Goal: Information Seeking & Learning: Learn about a topic

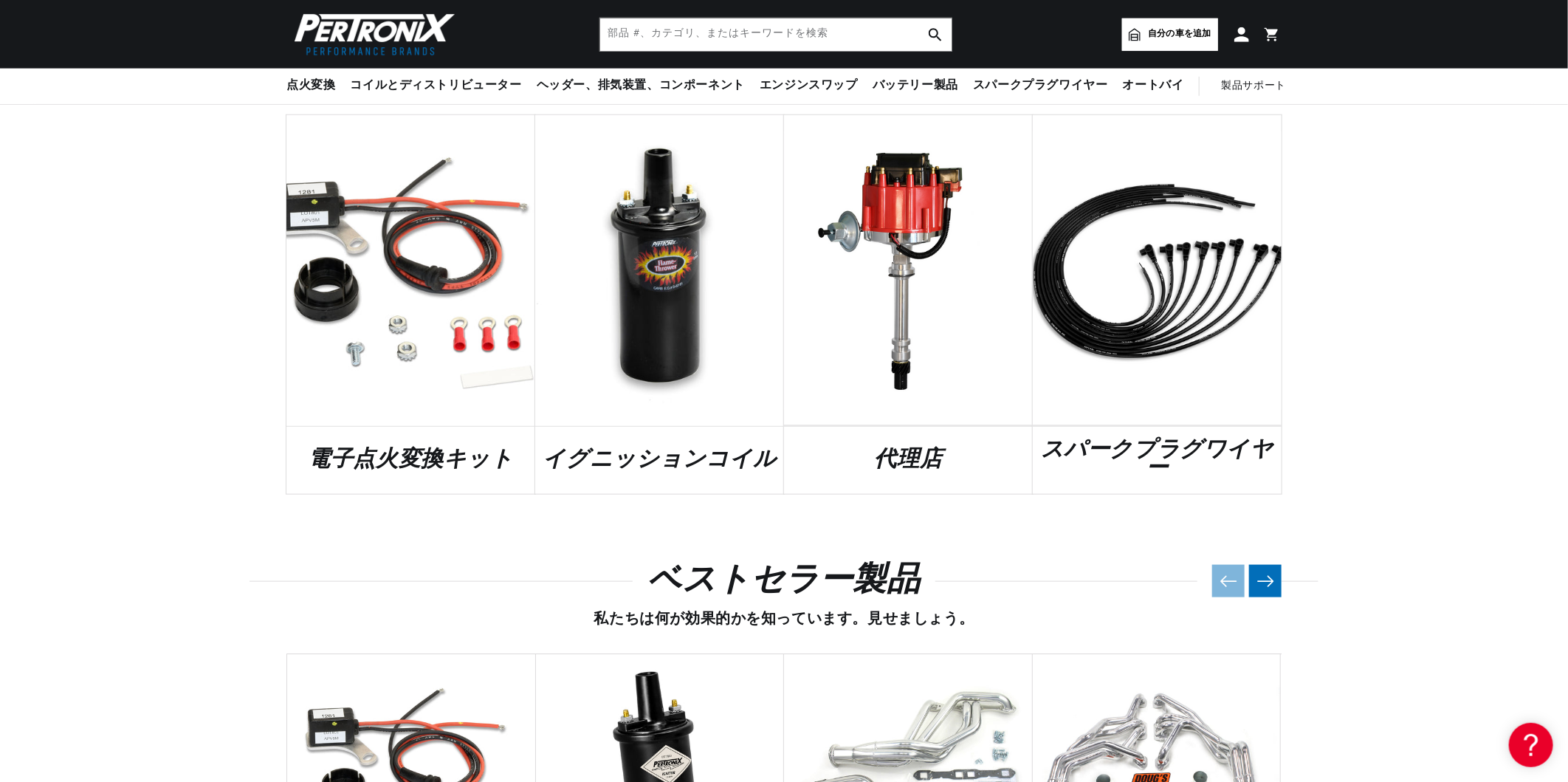
scroll to position [812, 0]
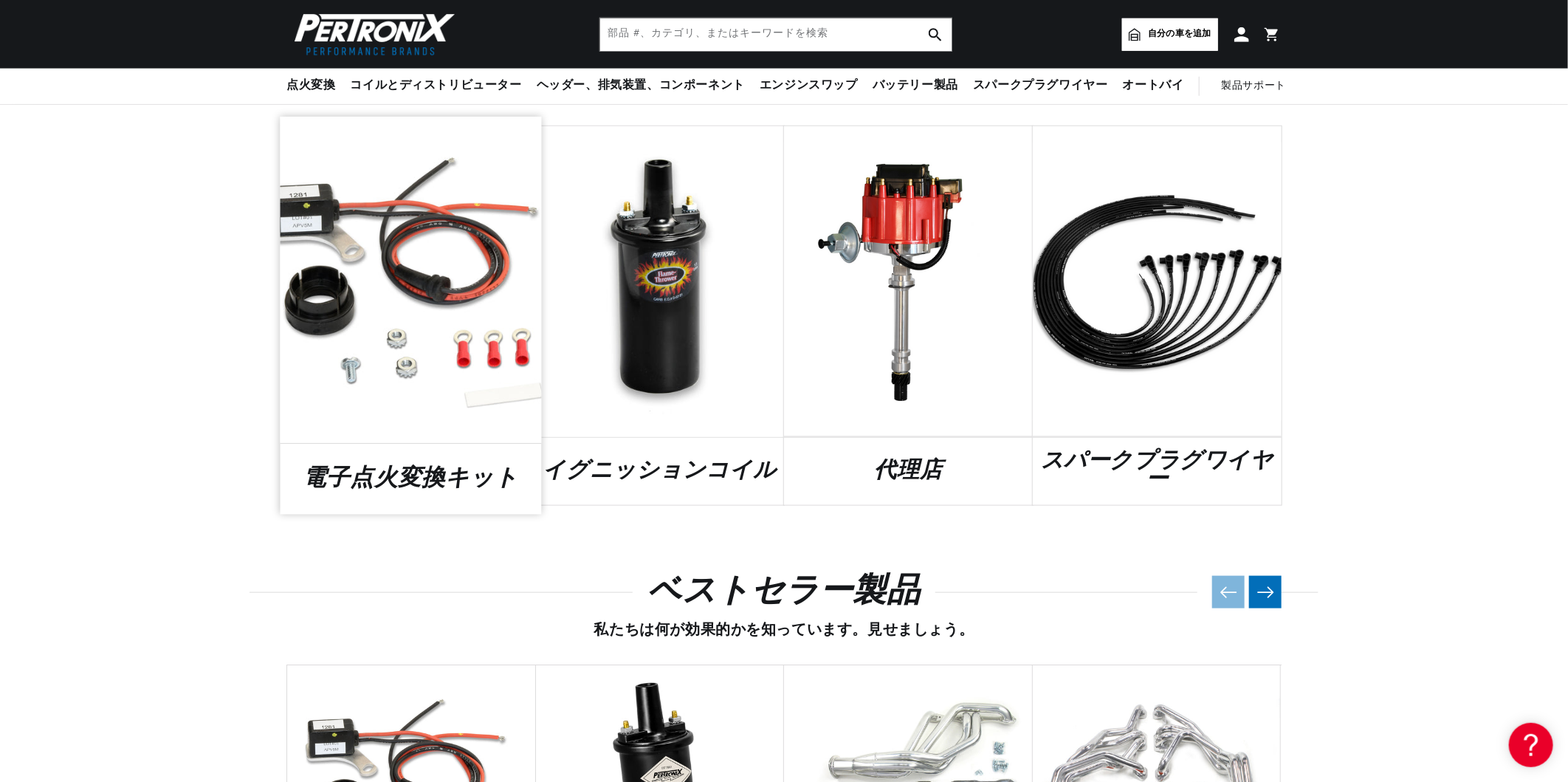
click at [423, 469] on link "電子点火変換キット" at bounding box center [411, 479] width 261 height 20
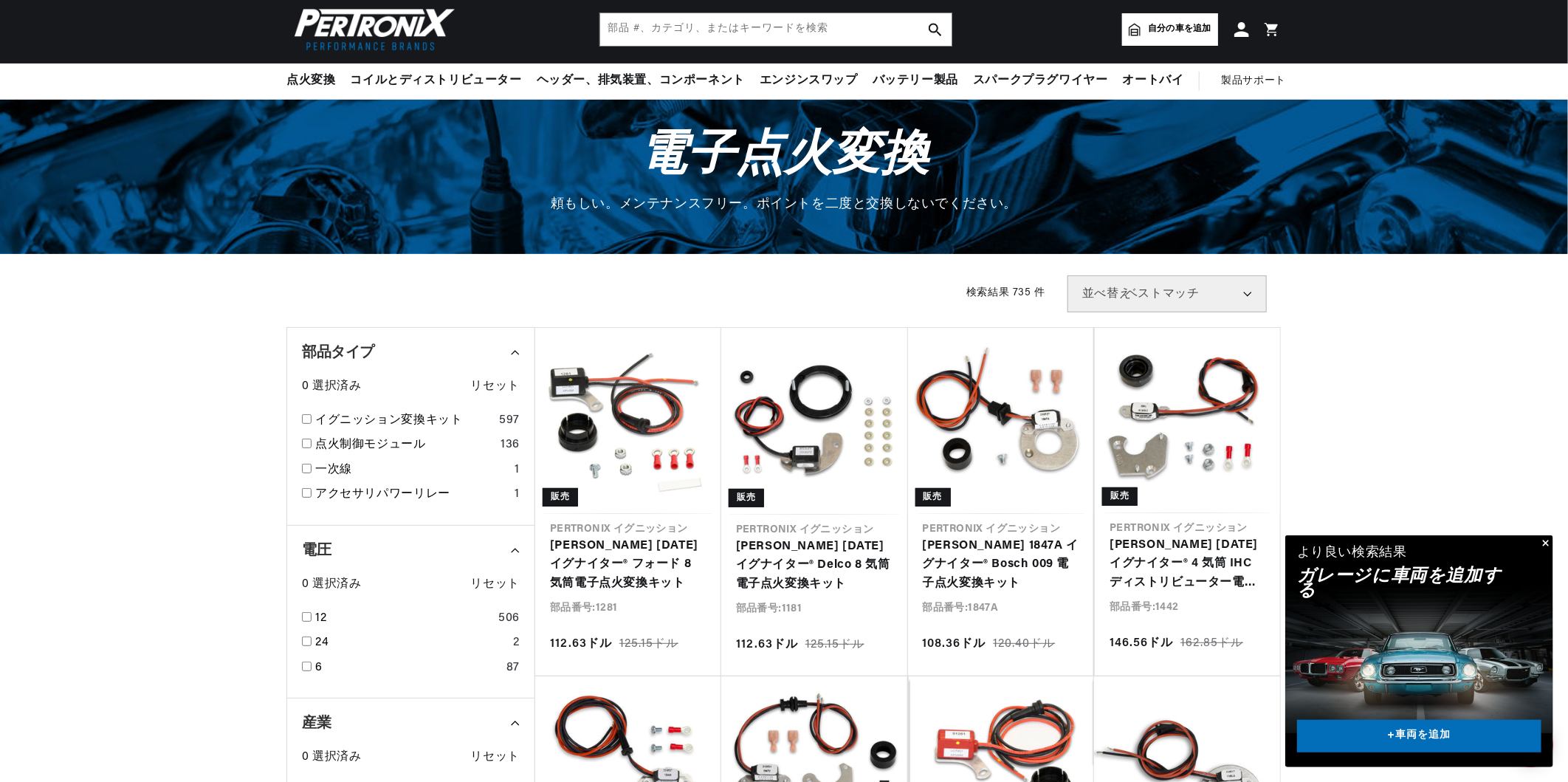
scroll to position [147, 0]
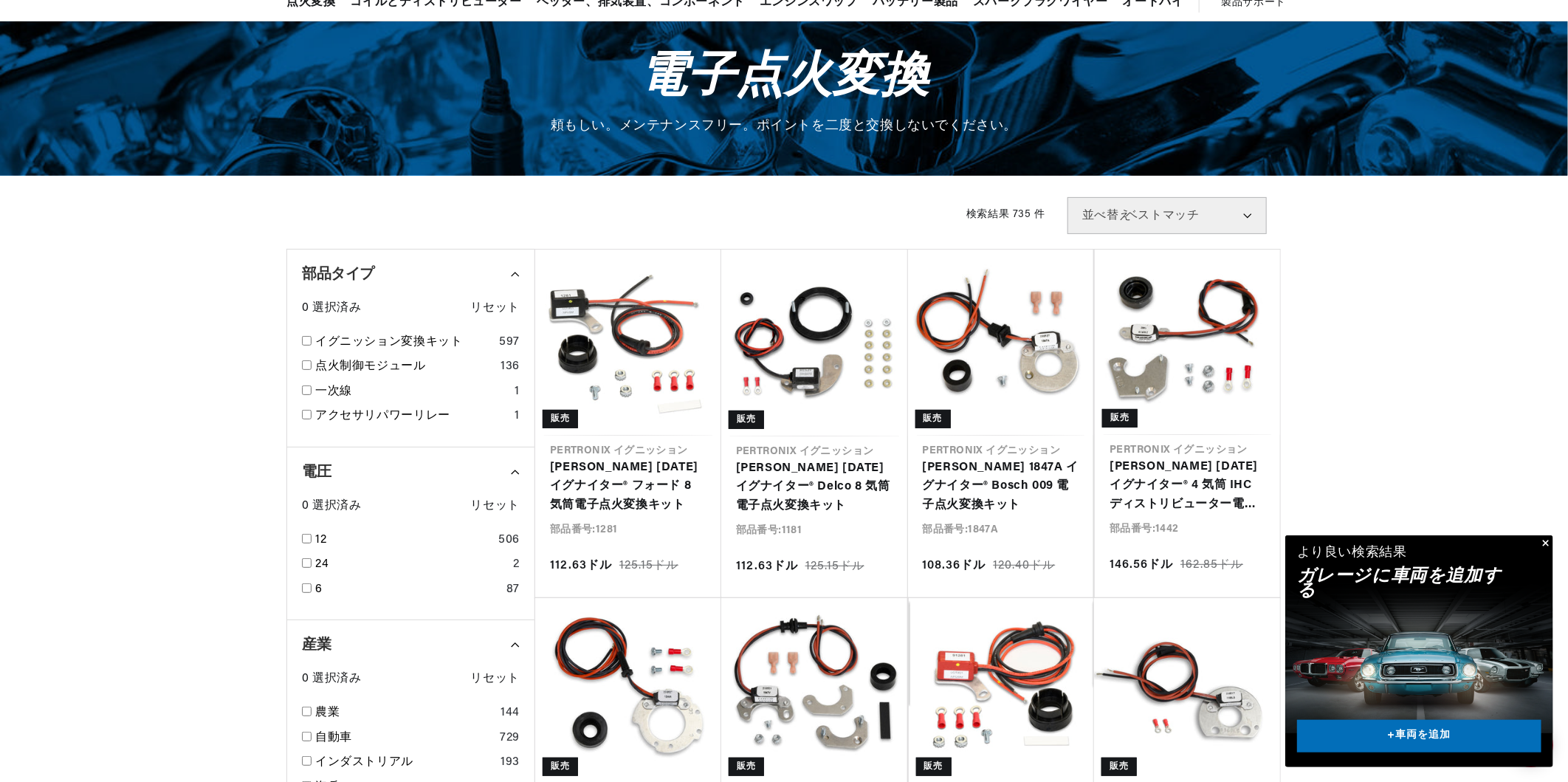
click at [1545, 539] on button "閉める" at bounding box center [1544, 543] width 17 height 17
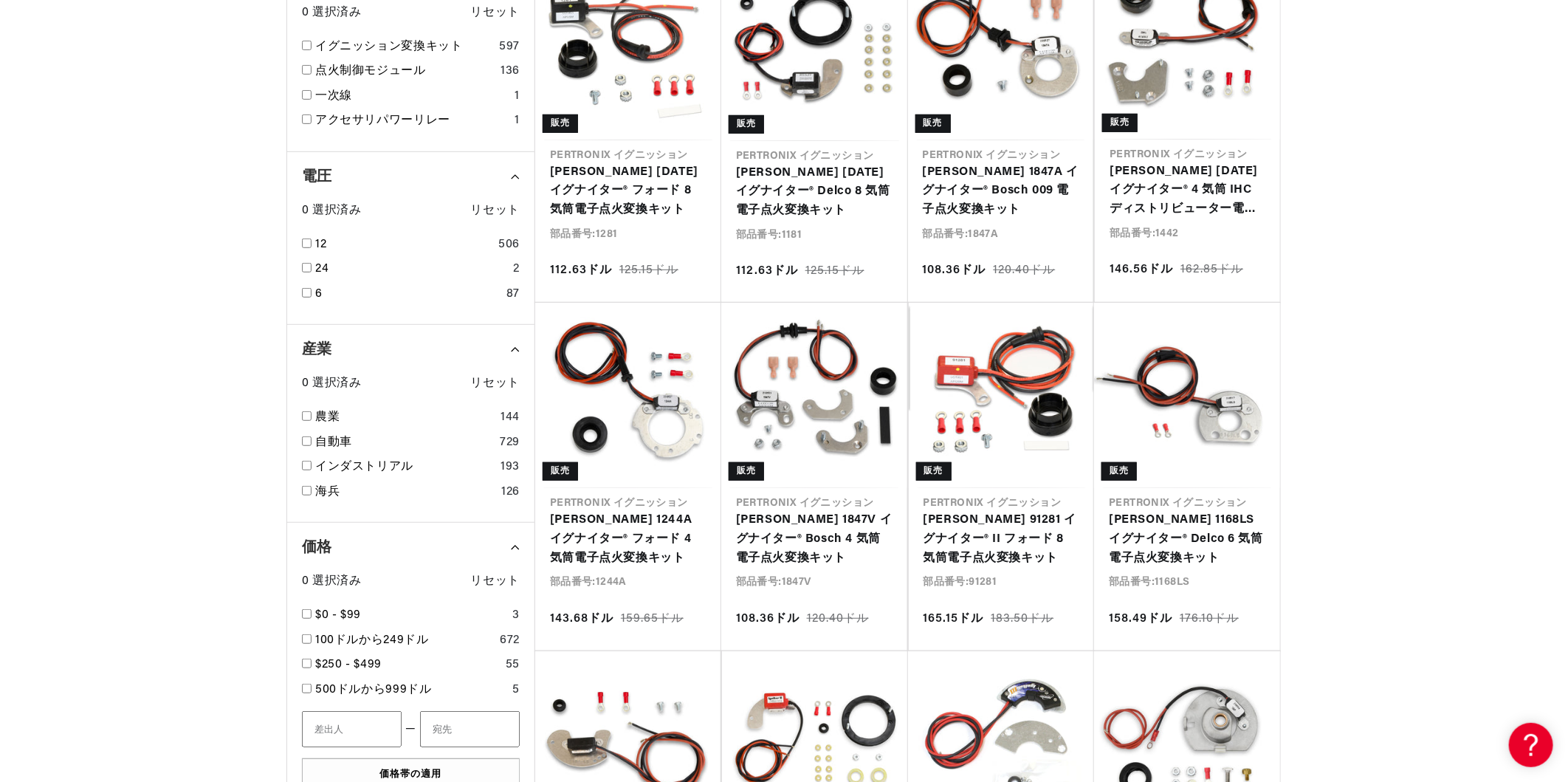
scroll to position [443, 0]
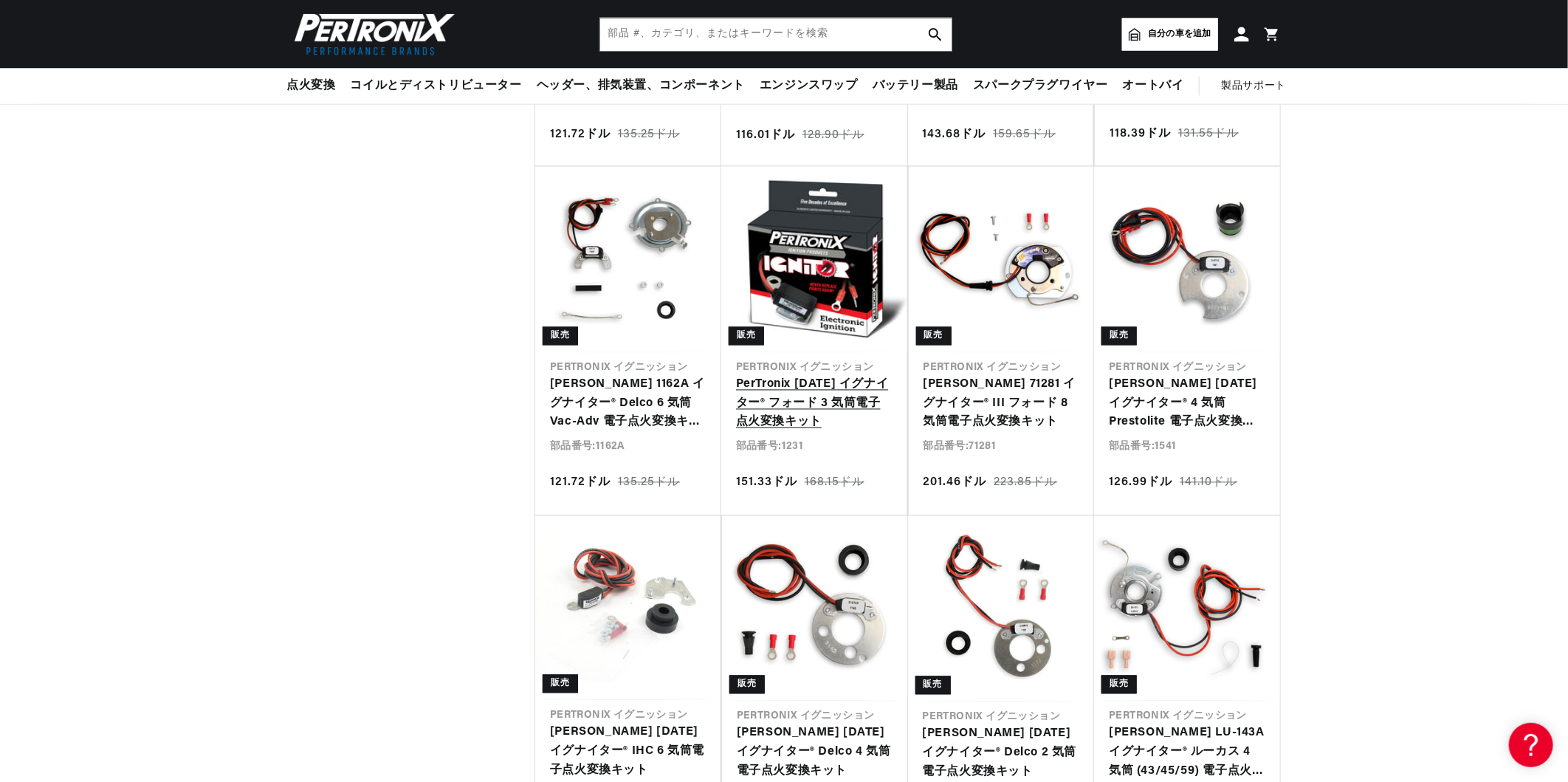
click at [811, 387] on link "PerTronix 1231 イグナイター® フォード 3 気筒電子点火変換キット" at bounding box center [814, 404] width 156 height 57
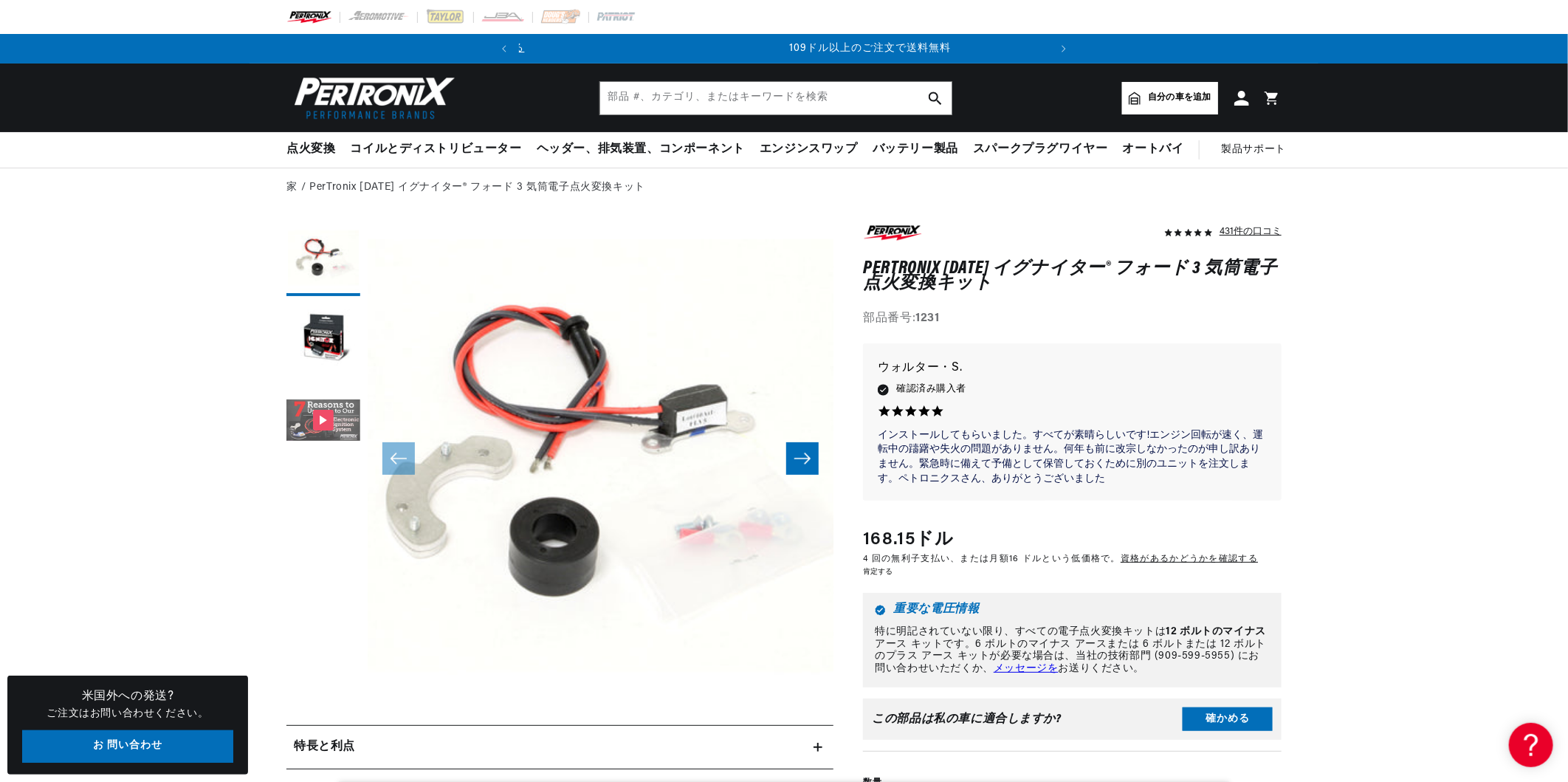
scroll to position [0, 460]
click at [325, 423] on button "ギャラリービューア" at bounding box center [323, 421] width 74 height 74
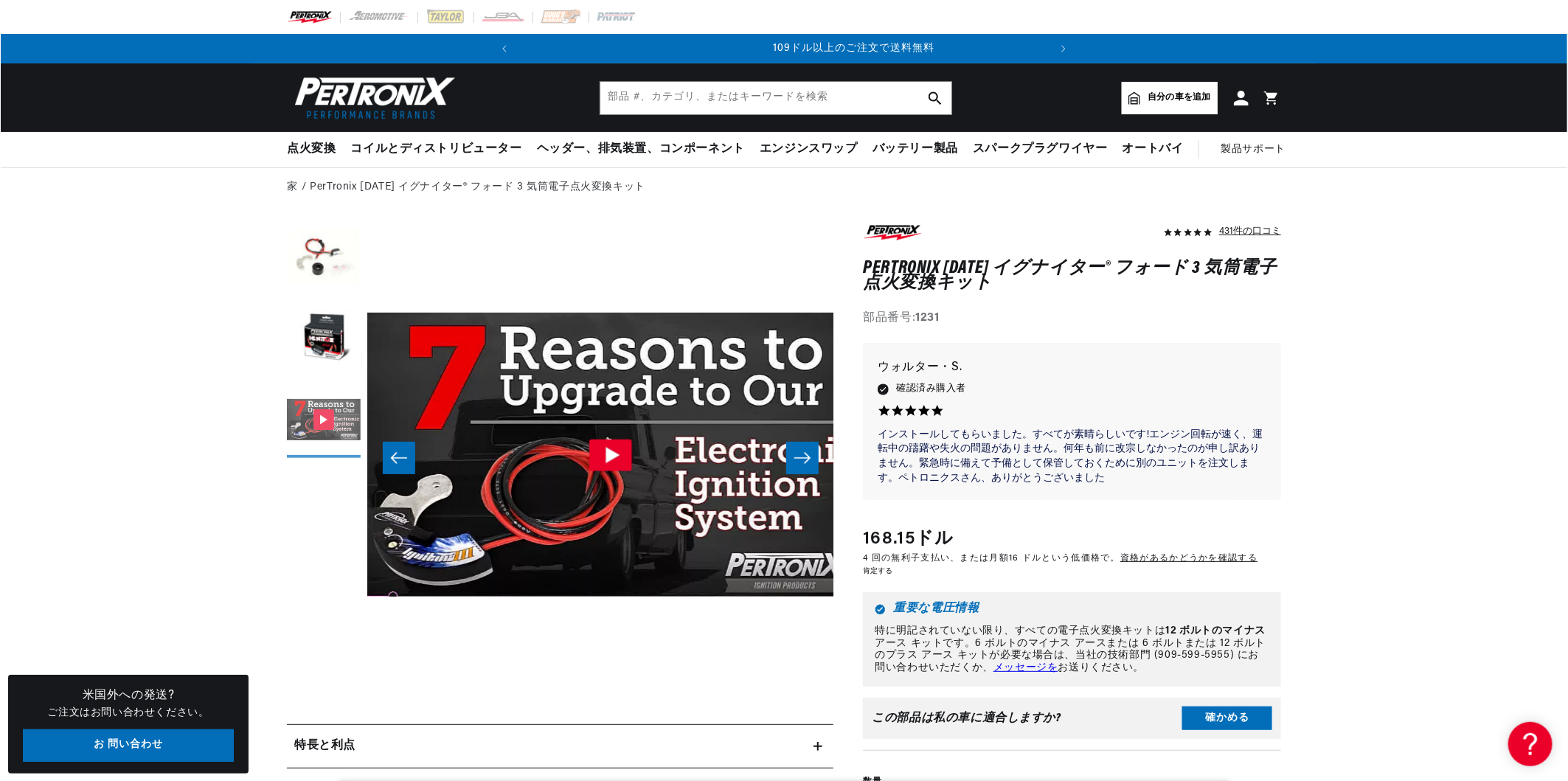
scroll to position [0, 931]
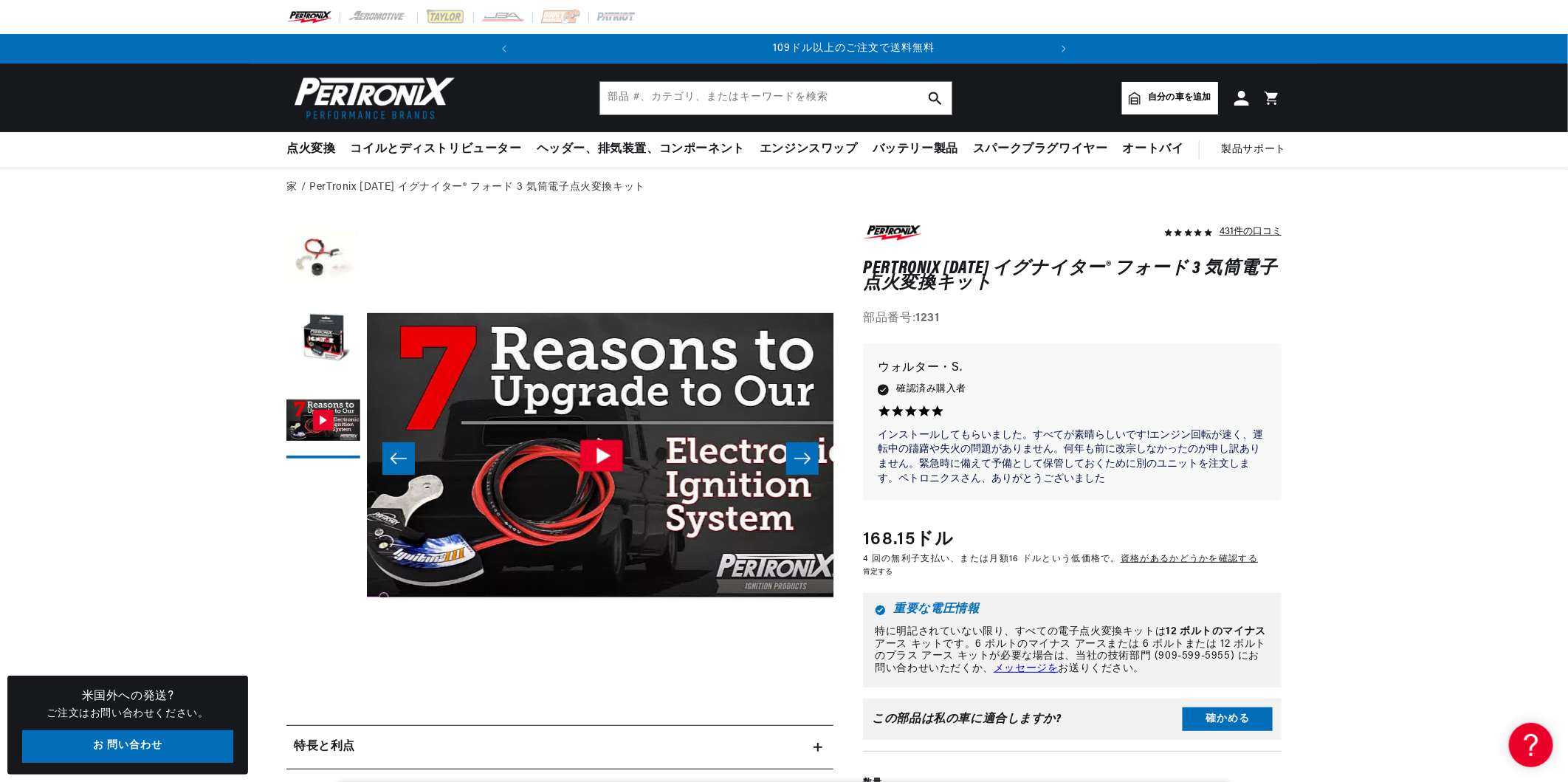
click at [596, 462] on icon "ギャラリービューア" at bounding box center [601, 455] width 42 height 32
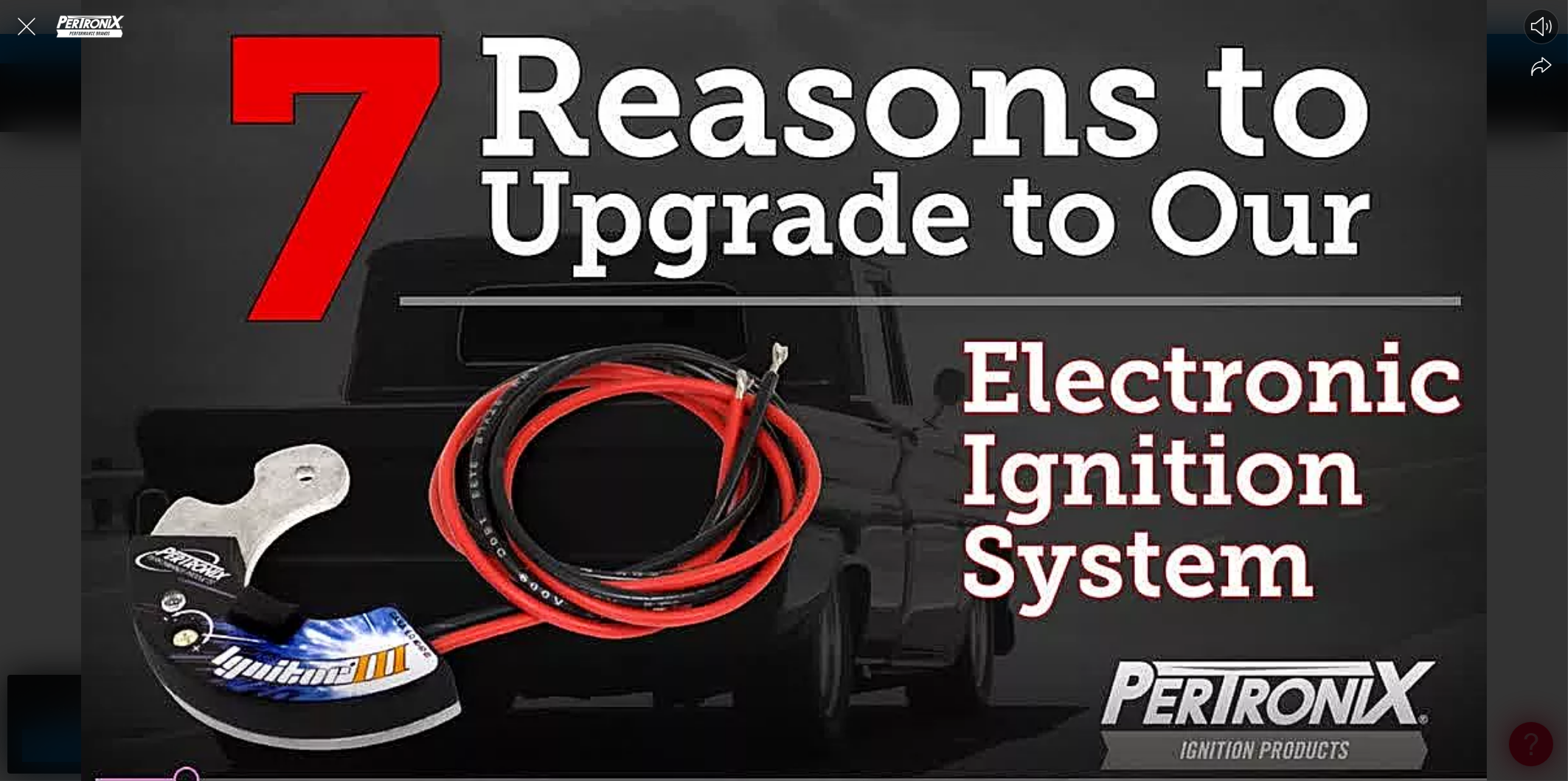
scroll to position [0, 0]
click at [1541, 27] on icon "Mute video" at bounding box center [1541, 26] width 21 height 19
click at [1541, 26] on icon "ビデオのミュート解除" at bounding box center [1541, 27] width 22 height 22
click at [23, 27] on icon "Close the video player" at bounding box center [26, 26] width 32 height 32
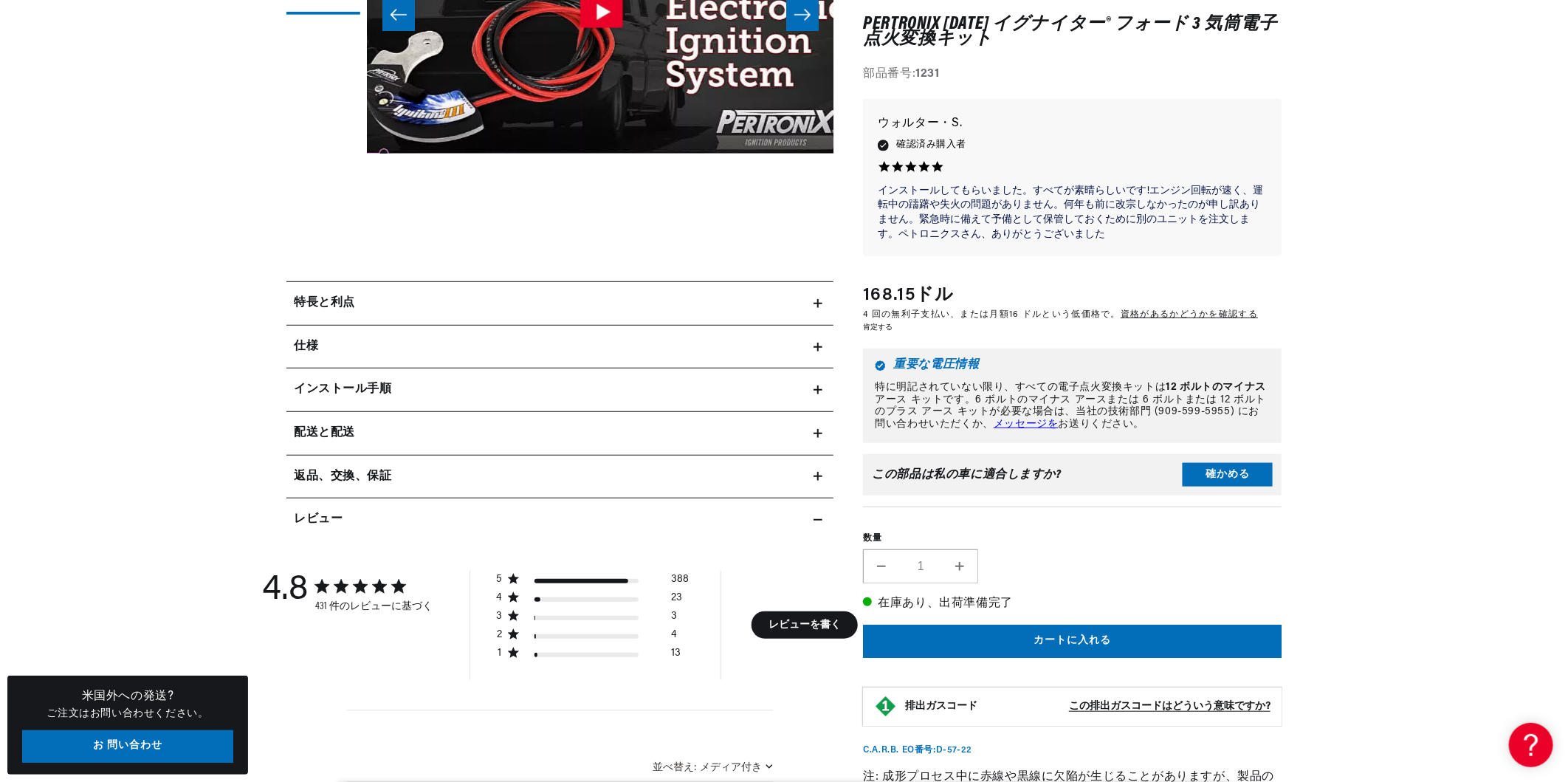
click at [792, 390] on div "インストール手順" at bounding box center [550, 389] width 527 height 19
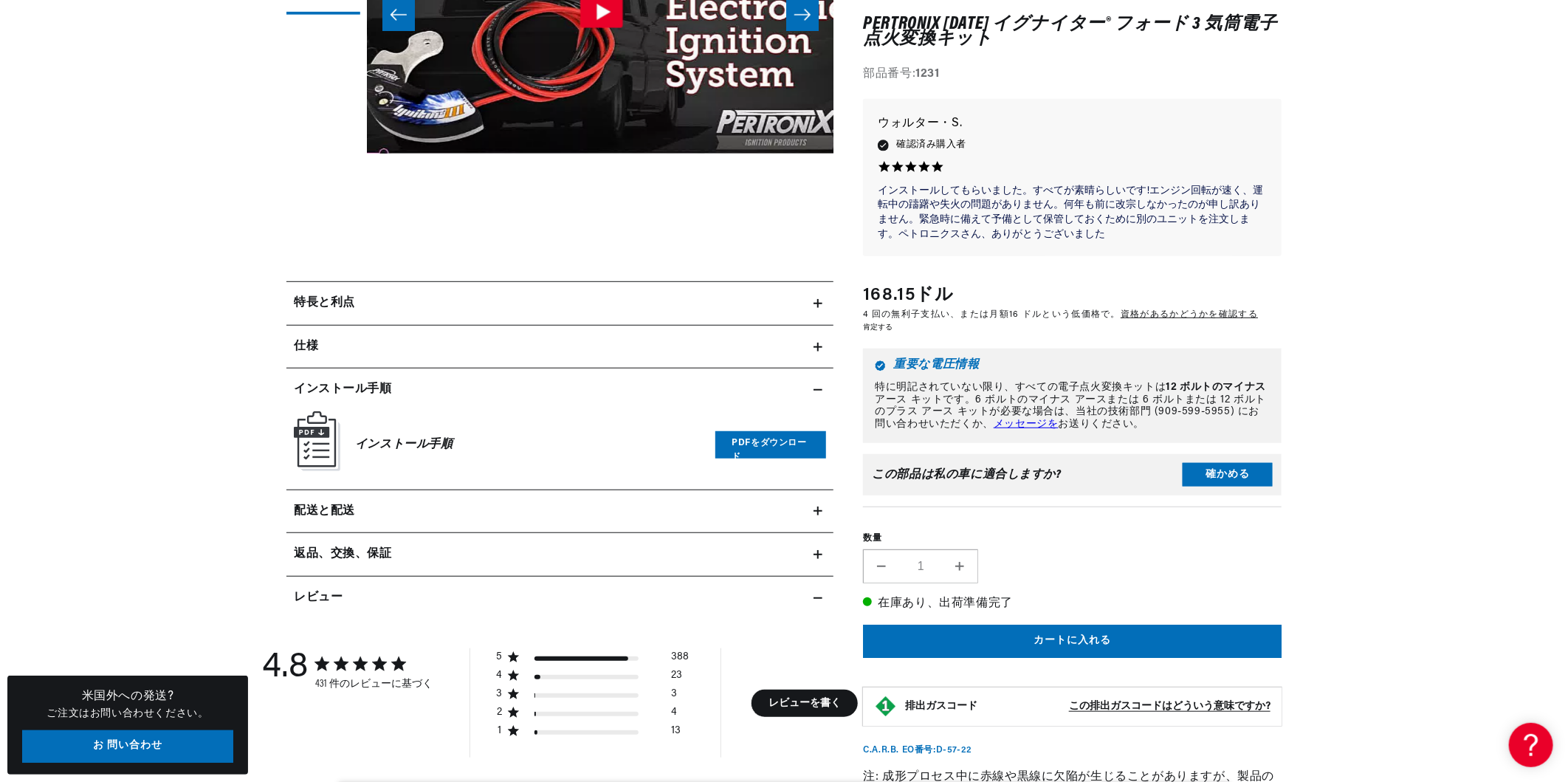
click at [756, 443] on link "PDFをダウンロード" at bounding box center [770, 444] width 111 height 27
click at [815, 344] on icon at bounding box center [818, 347] width 9 height 9
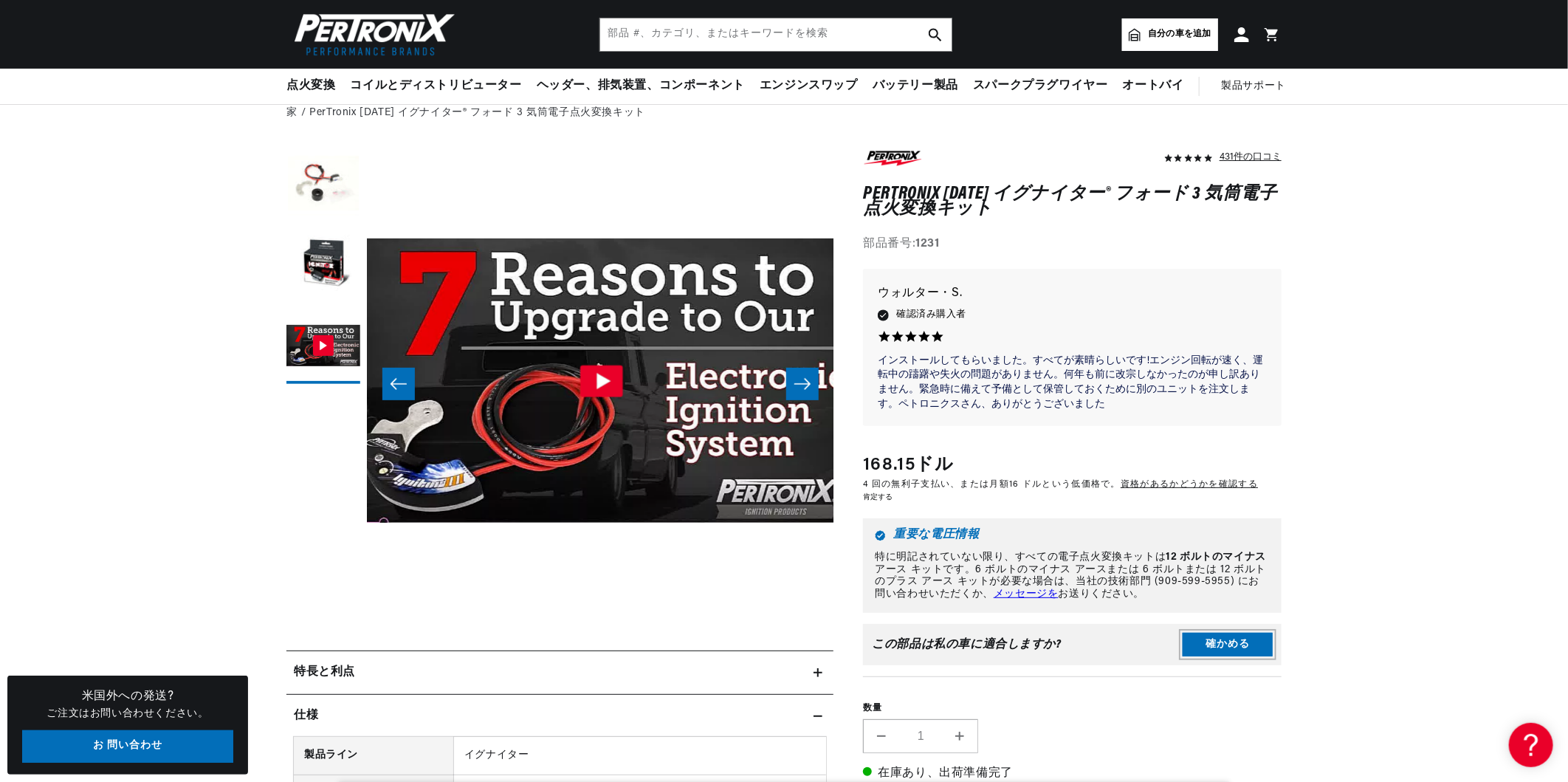
click at [1220, 642] on button "確かめる" at bounding box center [1228, 645] width 90 height 23
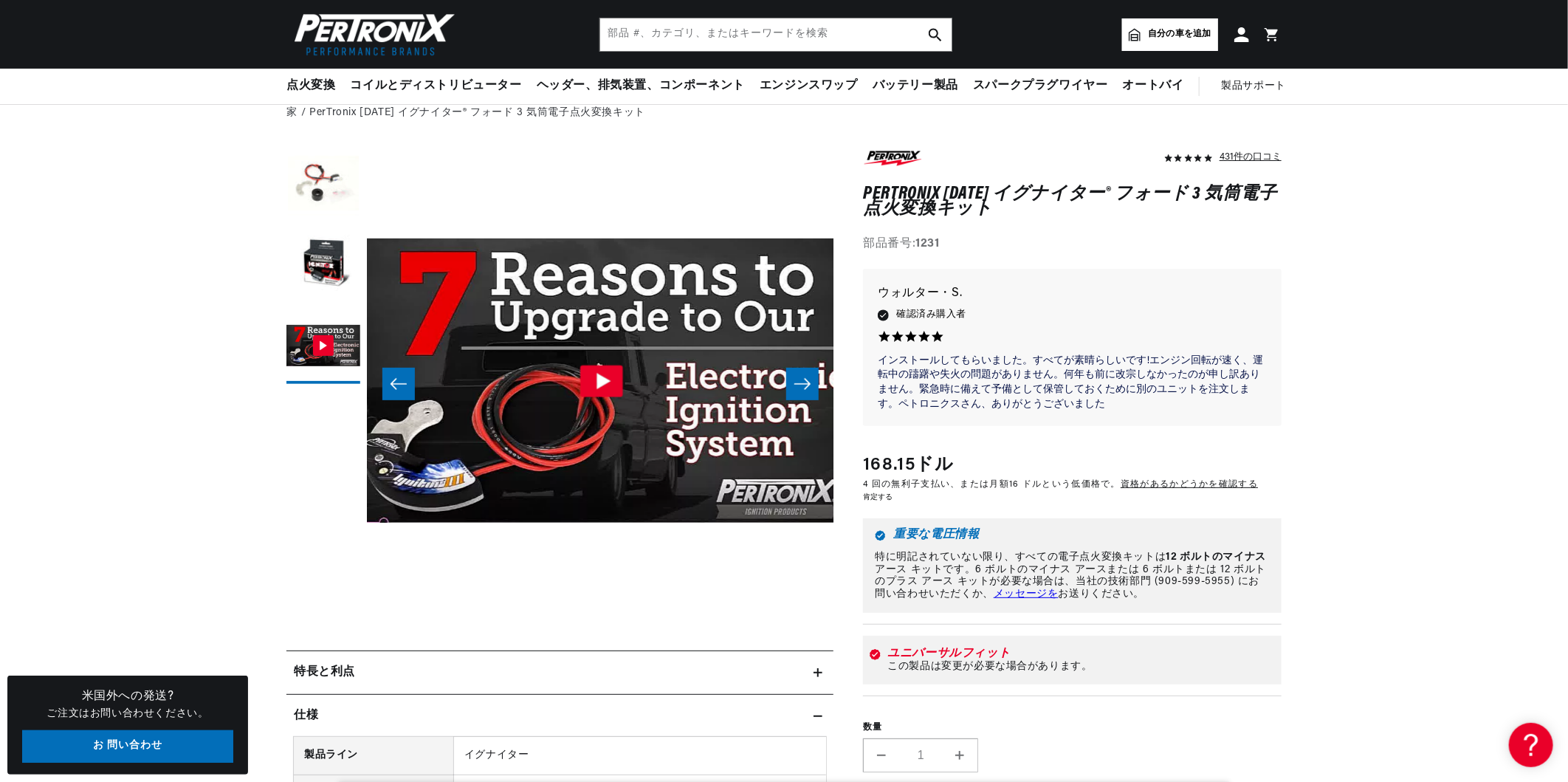
scroll to position [0, 0]
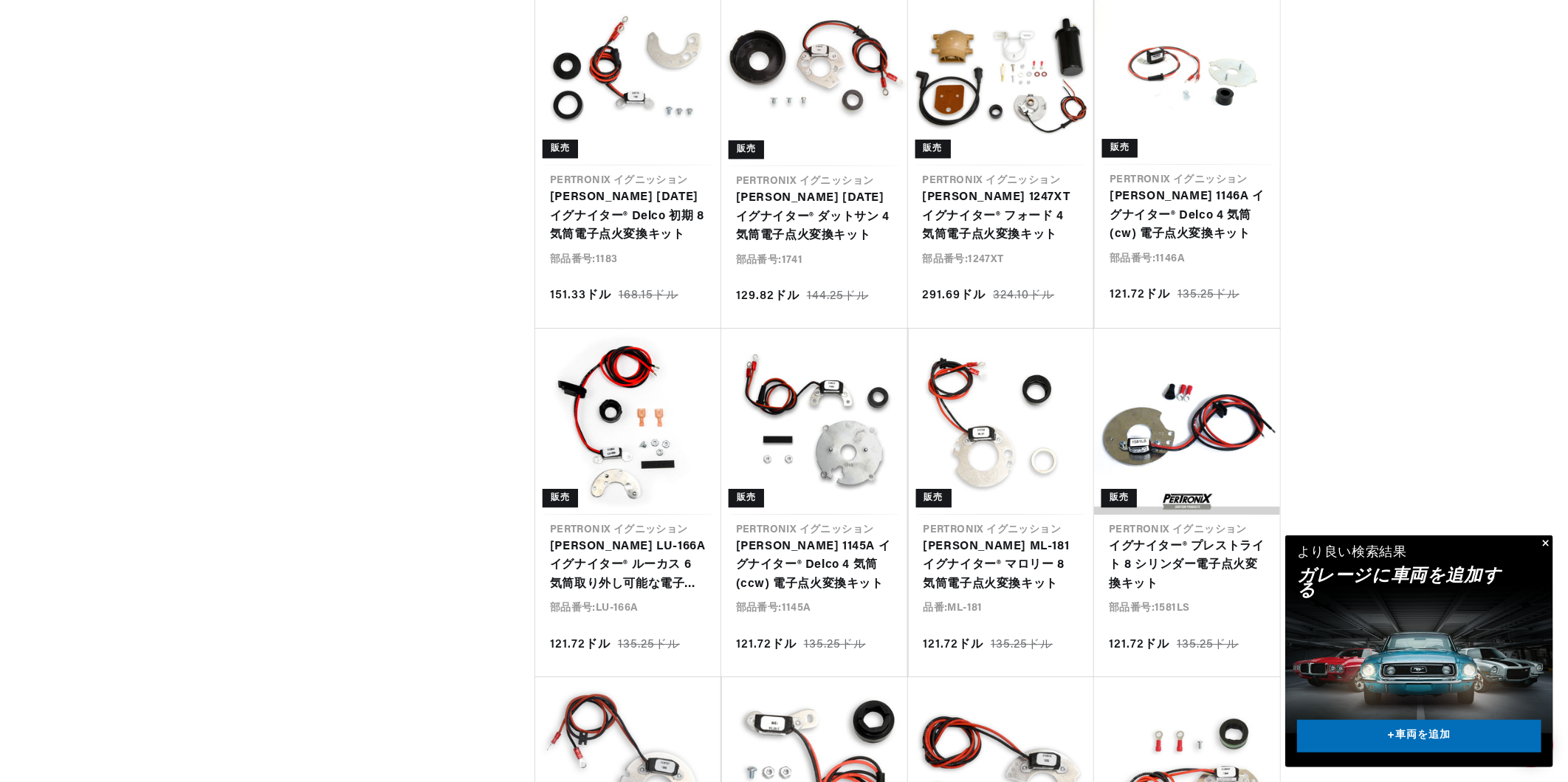
scroll to position [0, 551]
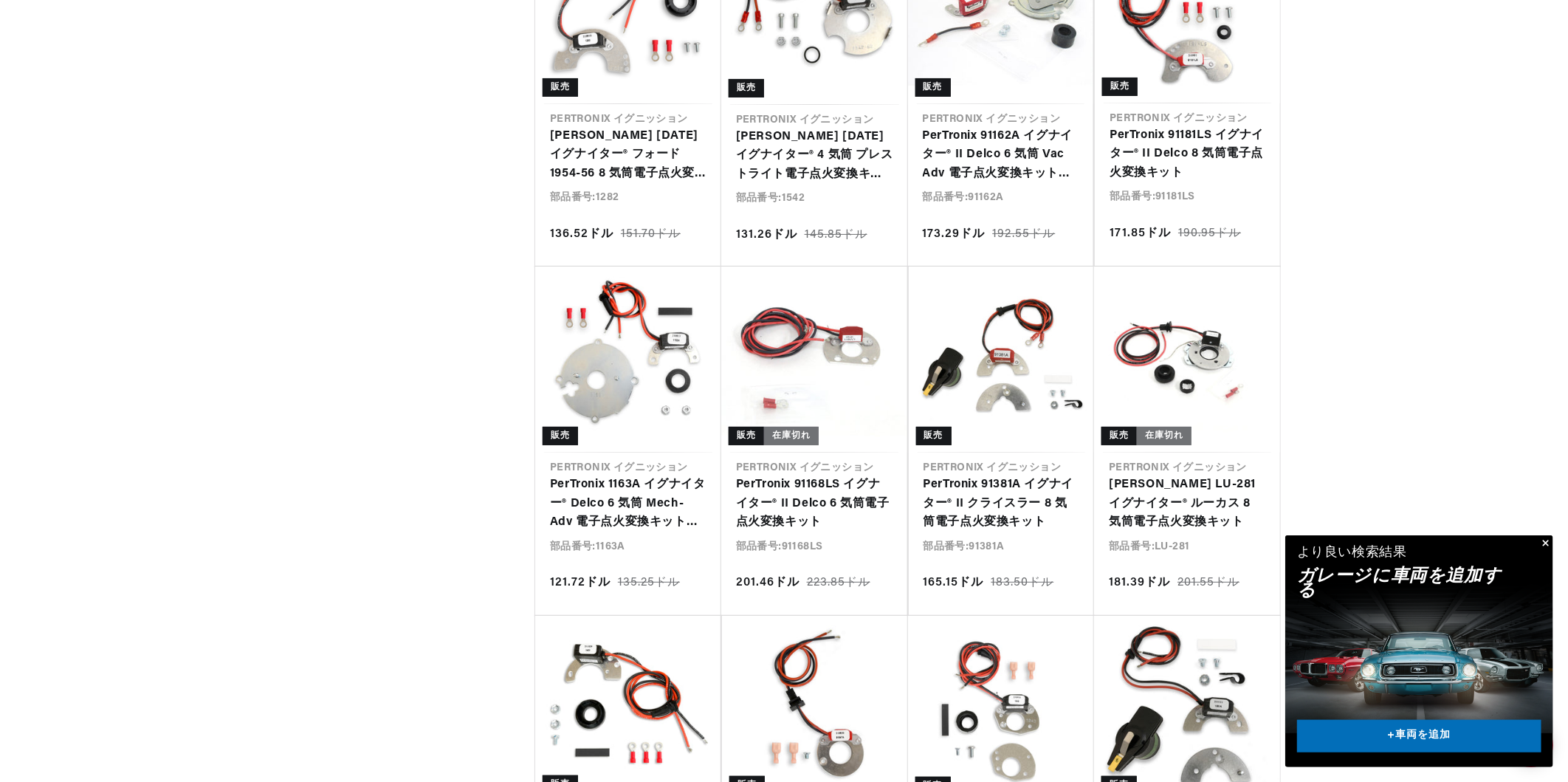
scroll to position [0, 551]
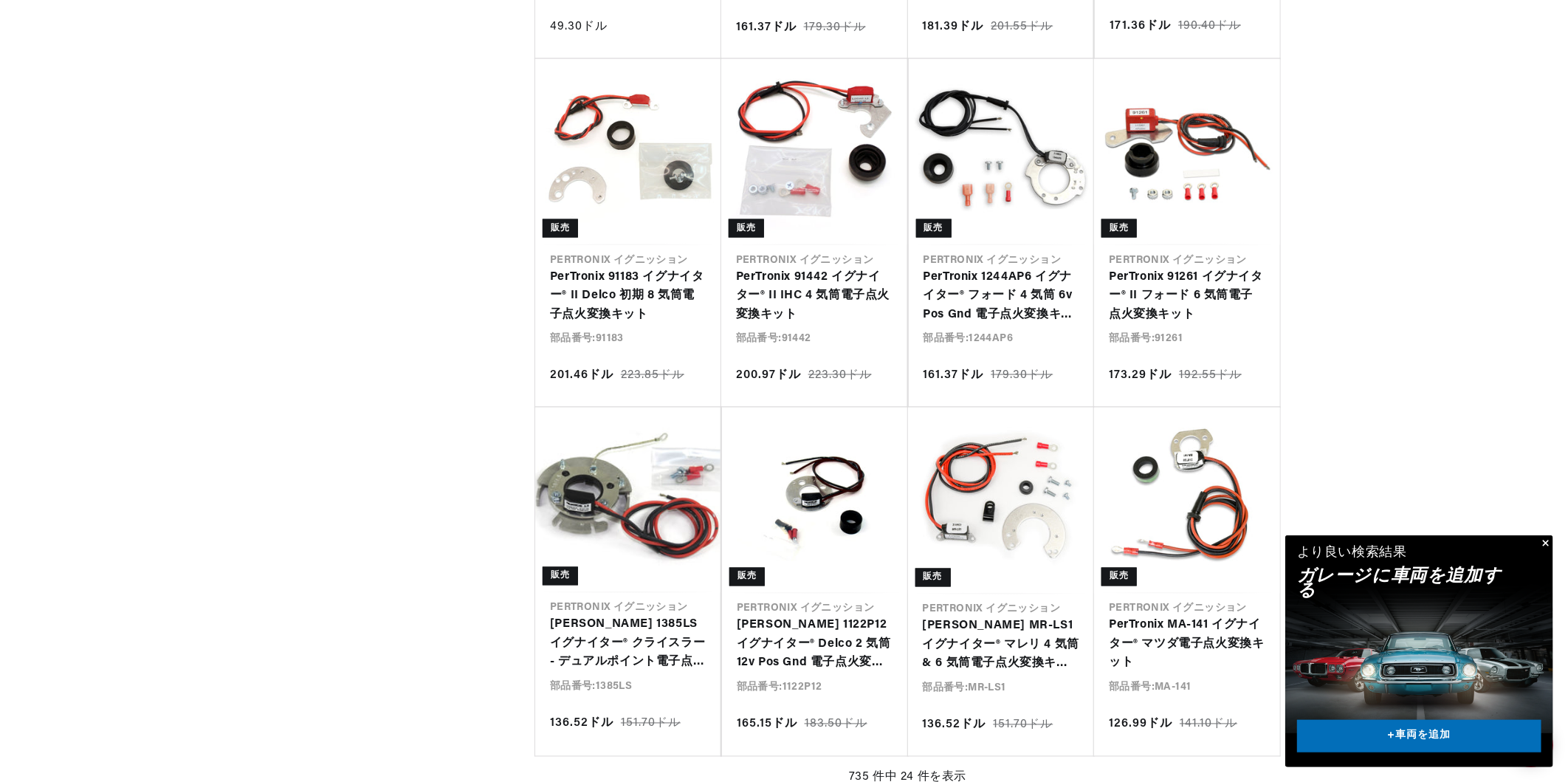
scroll to position [0, 551]
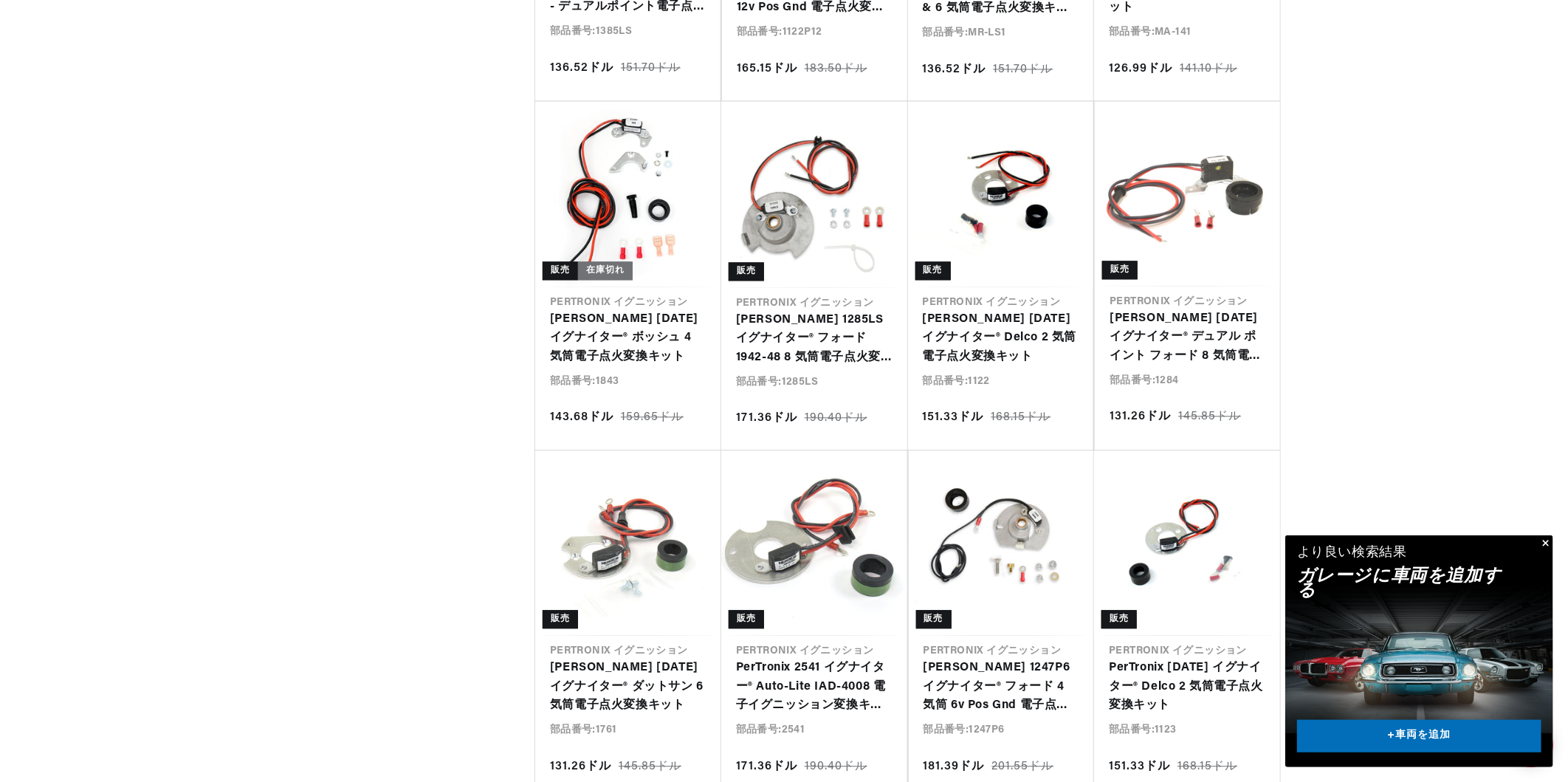
scroll to position [5610, 0]
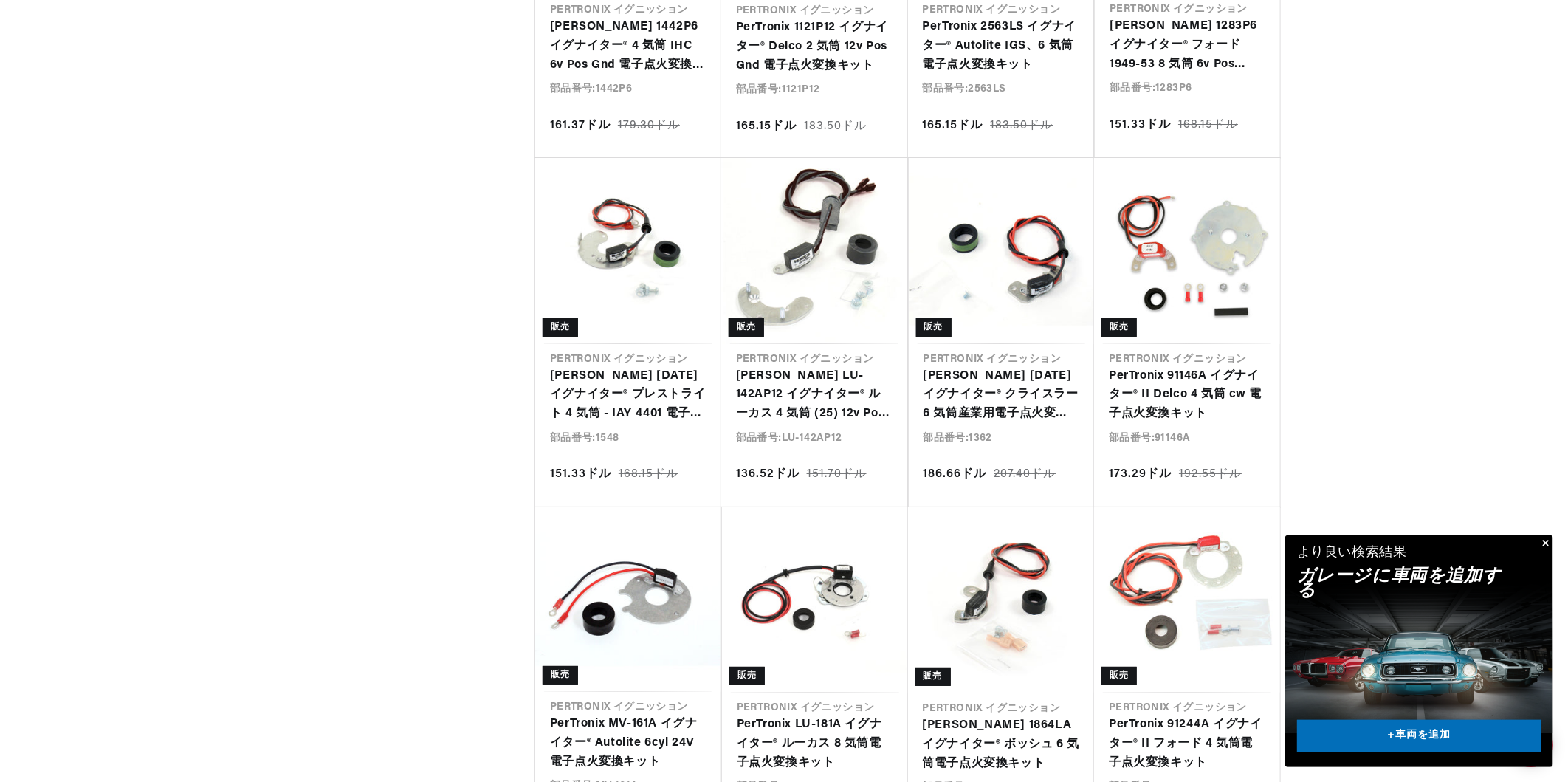
scroll to position [0, 551]
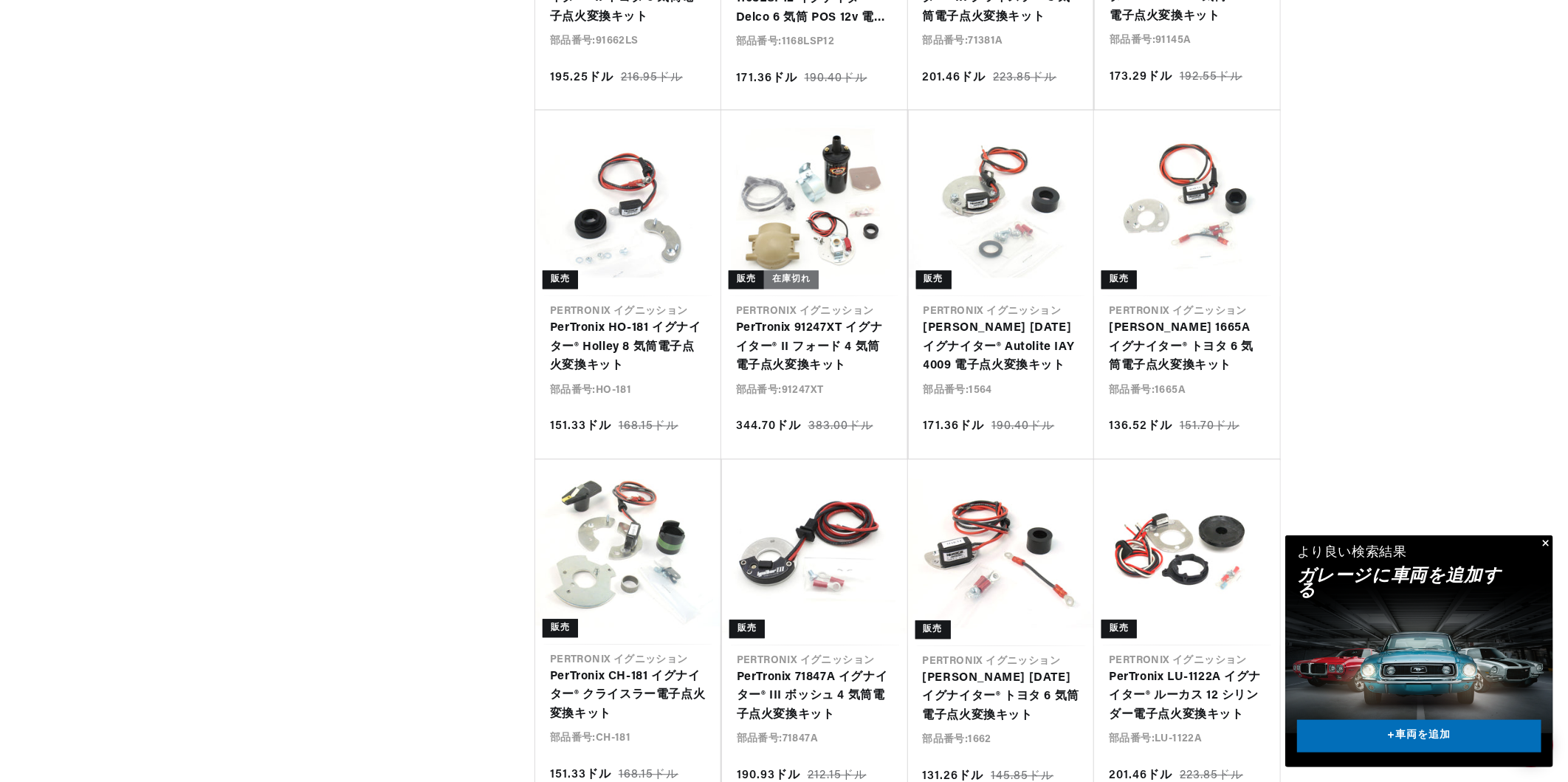
scroll to position [0, 488]
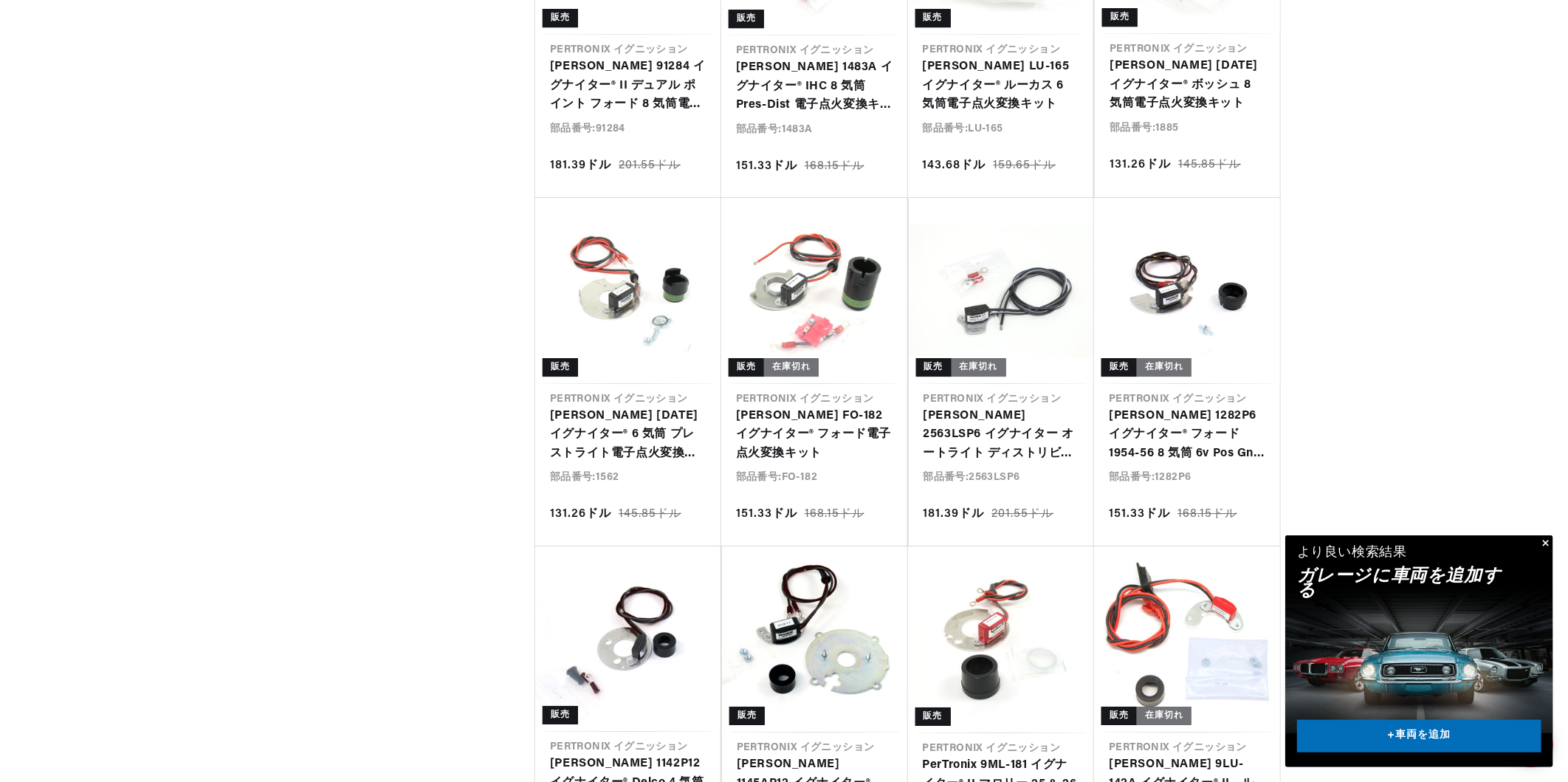
click at [1545, 539] on button "閉める" at bounding box center [1544, 543] width 17 height 17
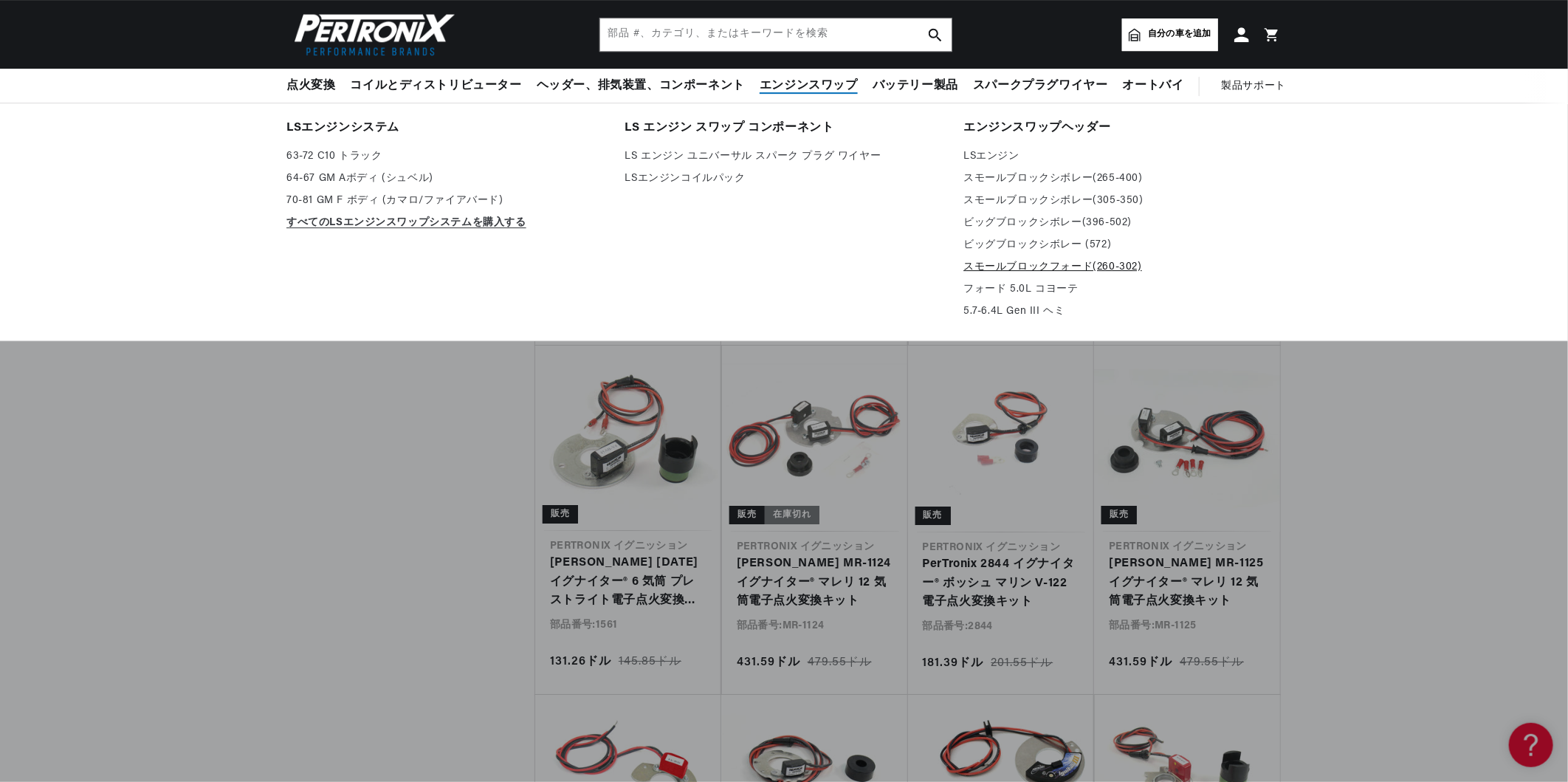
click at [1014, 267] on link "スモールブロックフォード(260-302)" at bounding box center [1122, 267] width 319 height 17
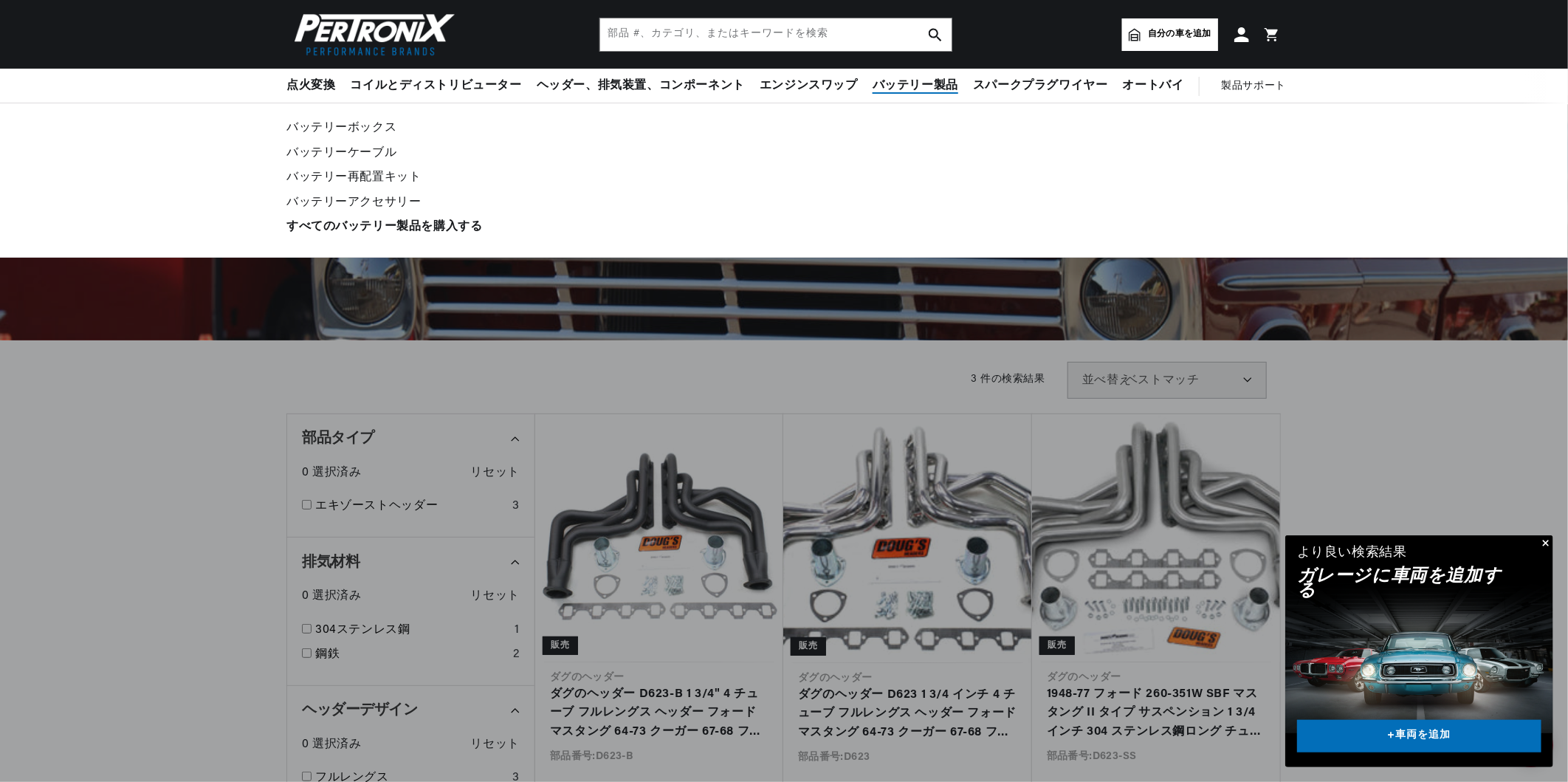
click at [913, 82] on span "バッテリー製品" at bounding box center [915, 86] width 86 height 16
click at [379, 151] on link "バッテリーケーブル" at bounding box center [784, 153] width 995 height 21
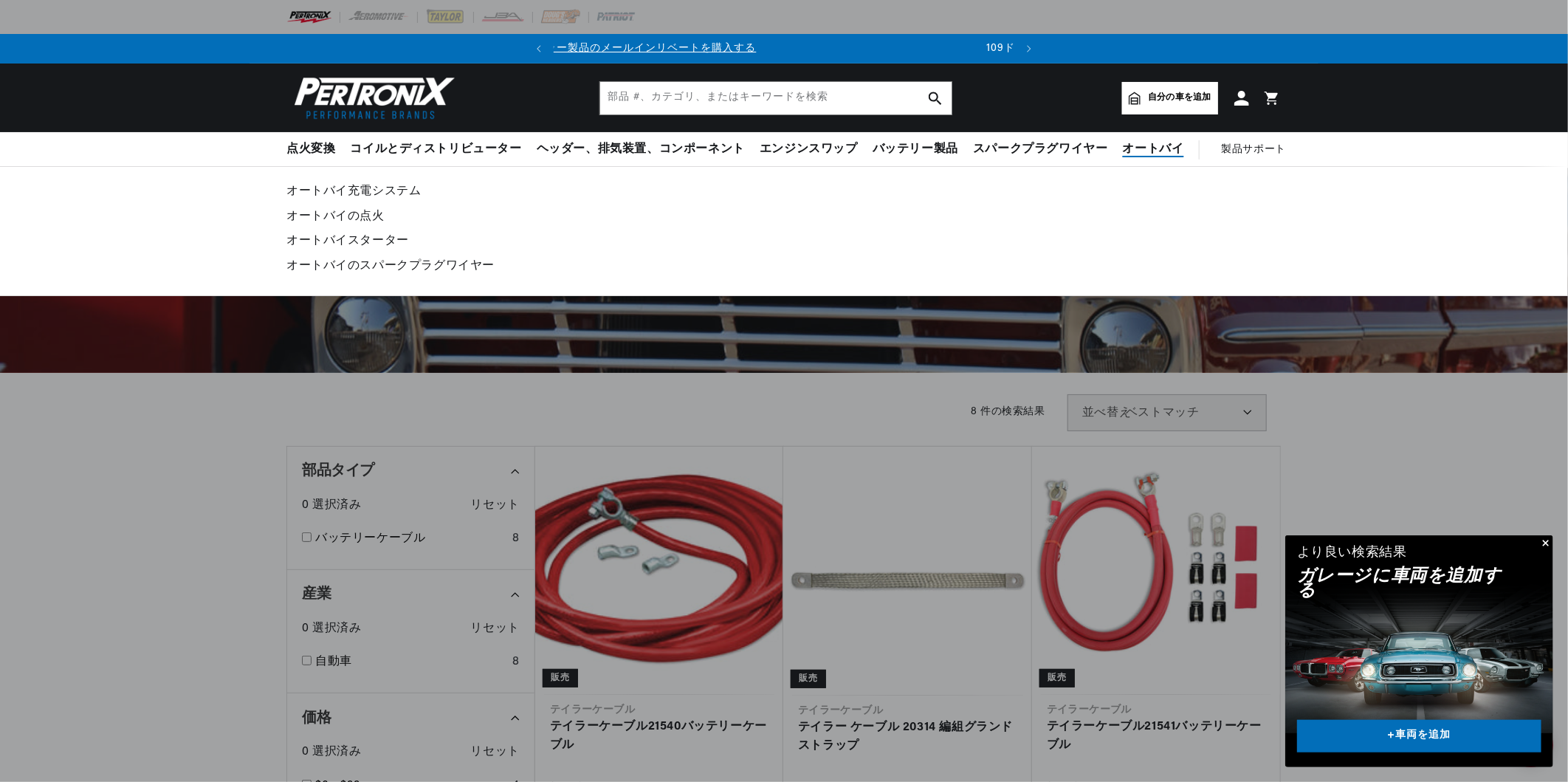
scroll to position [0, 47]
click at [367, 216] on link "オートバイの点火" at bounding box center [784, 217] width 995 height 21
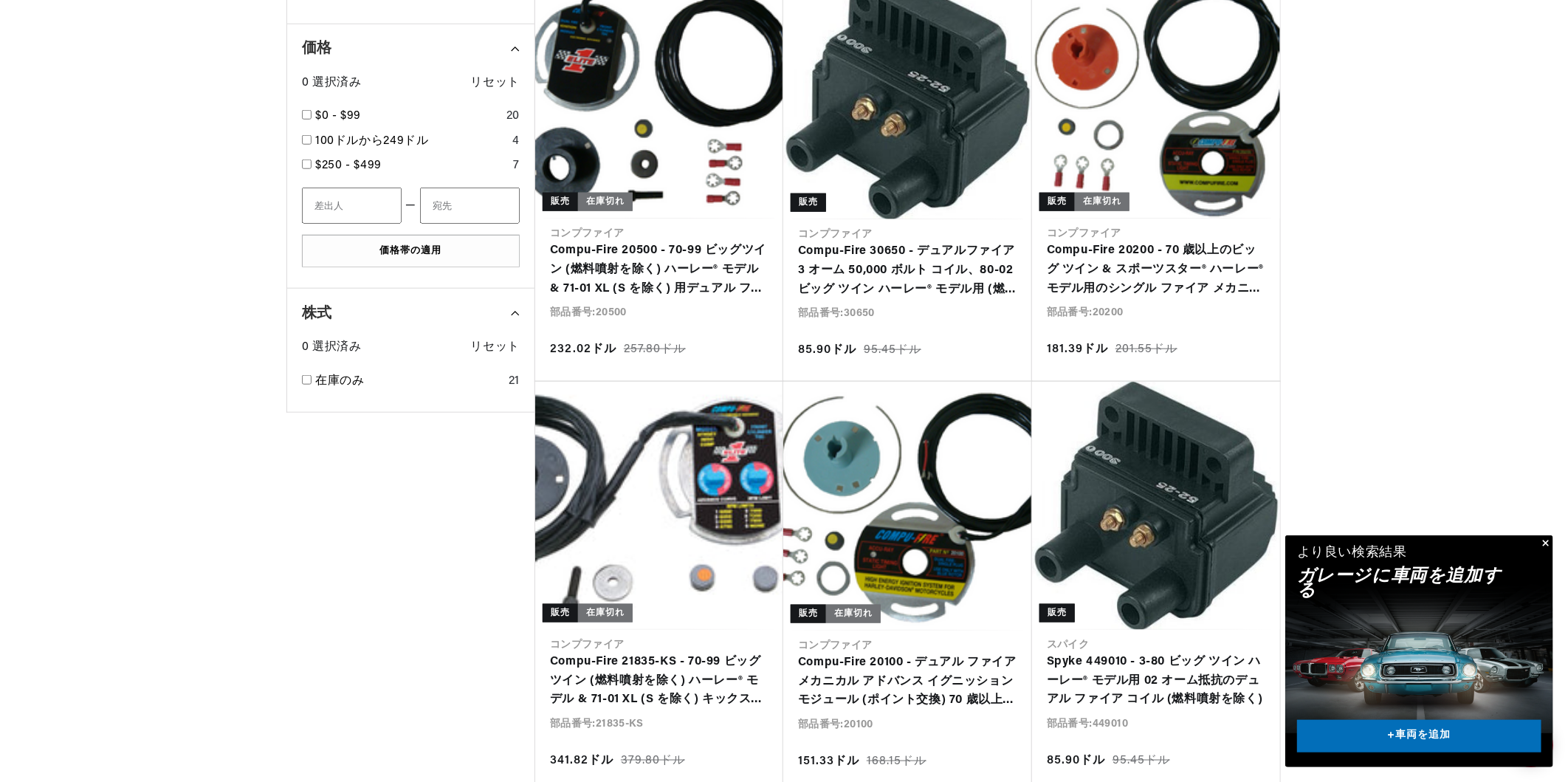
scroll to position [0, 460]
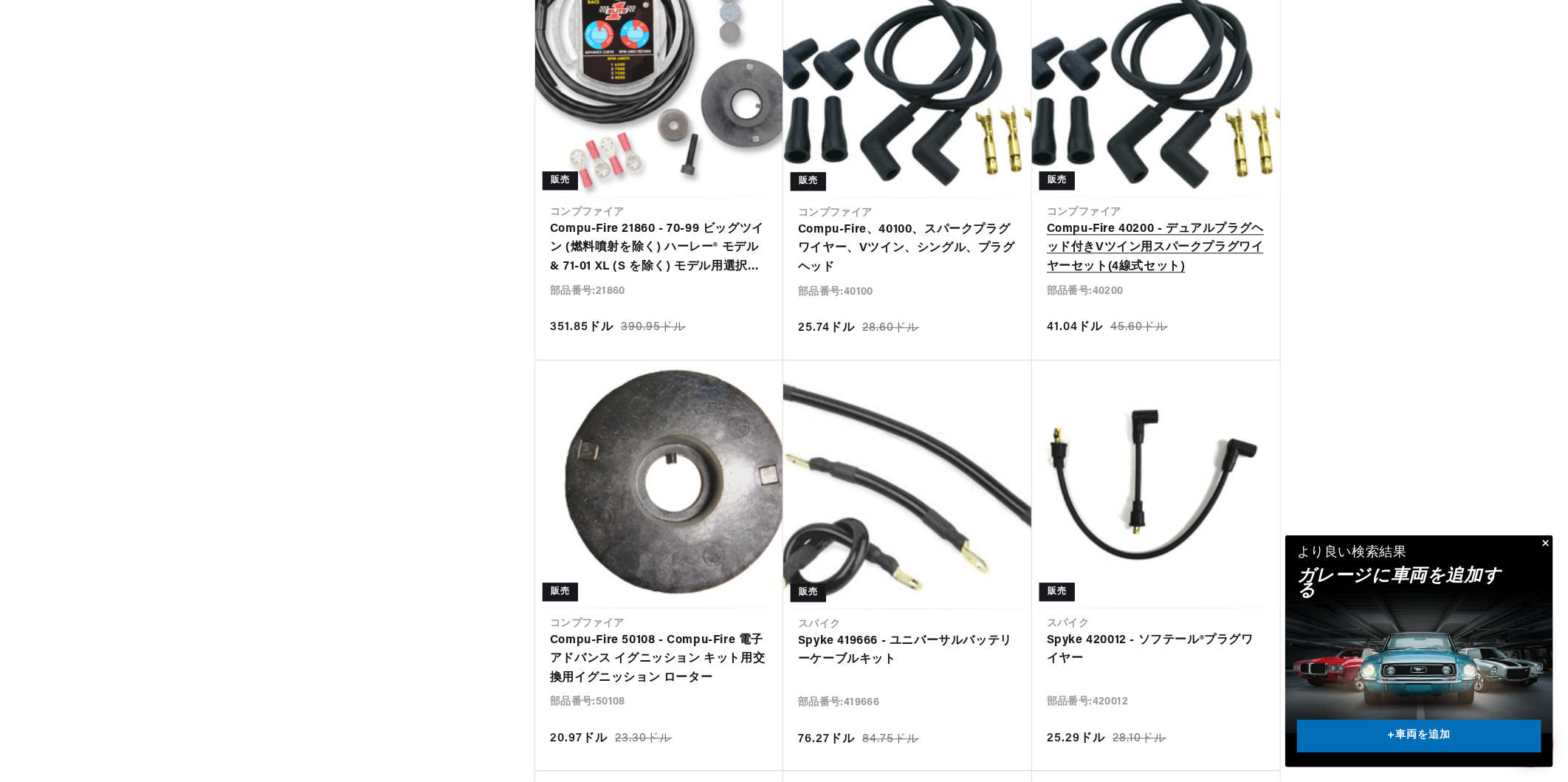
scroll to position [0, 460]
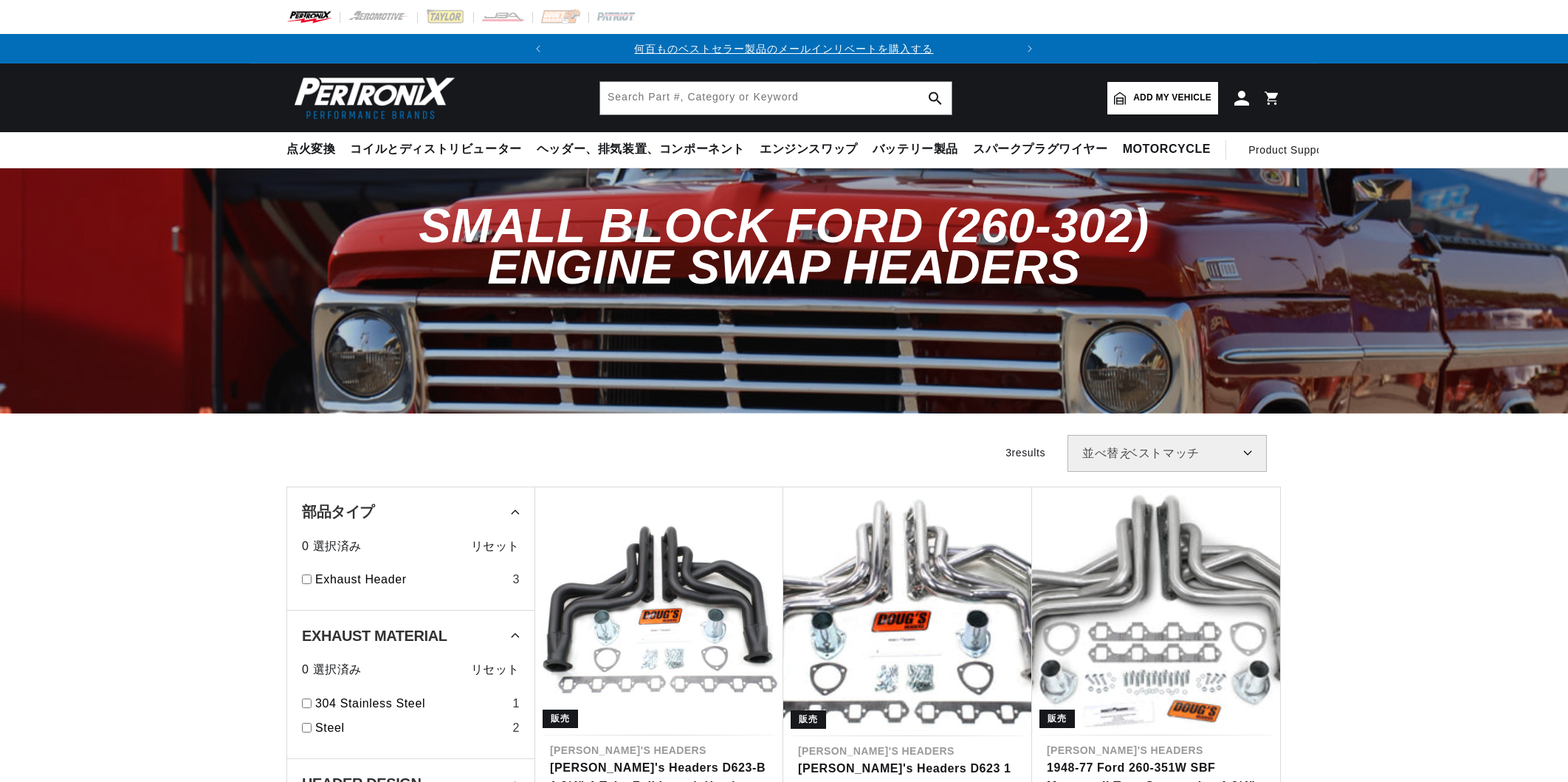
scroll to position [73, 0]
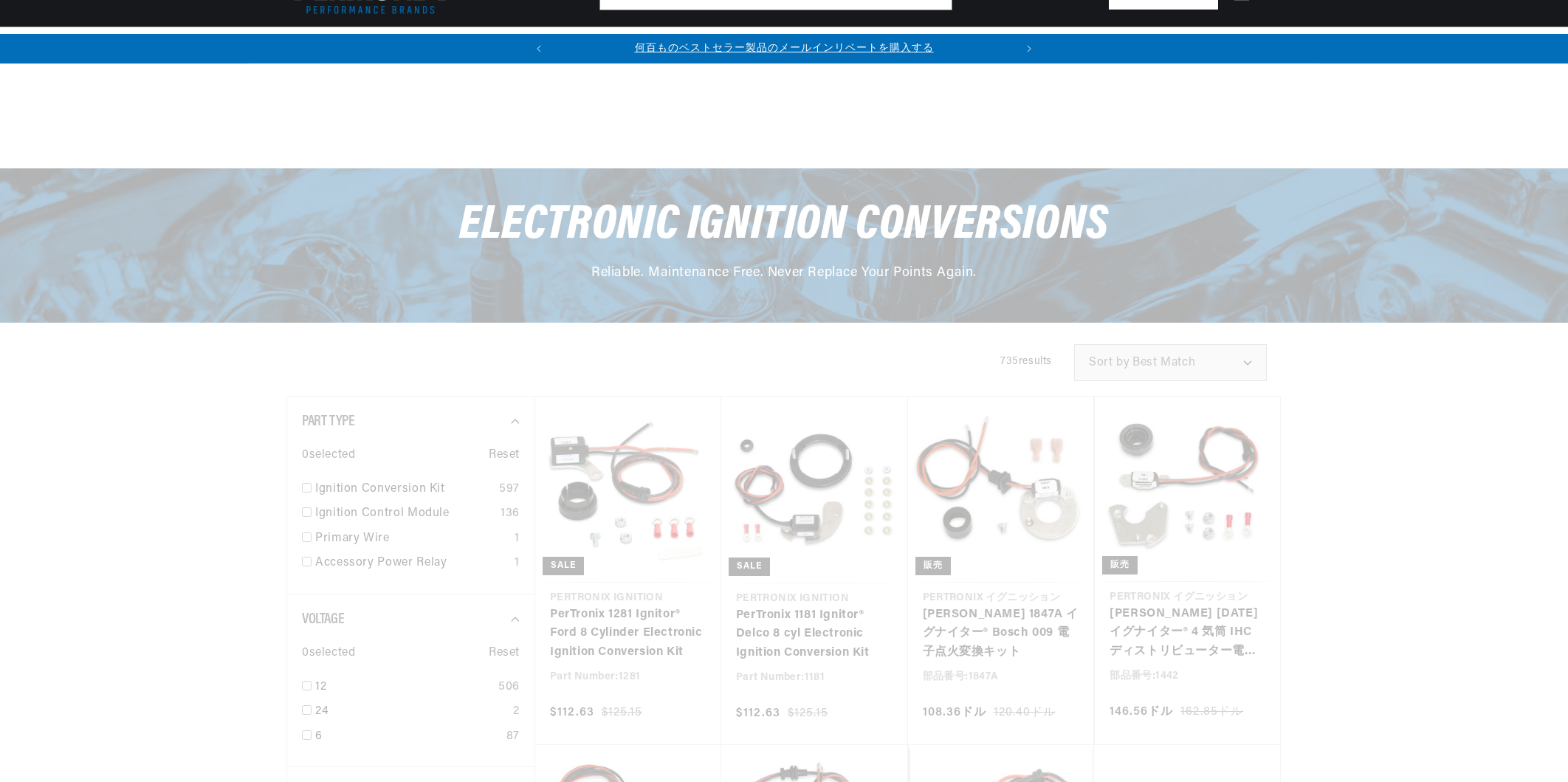
select select "Accel"
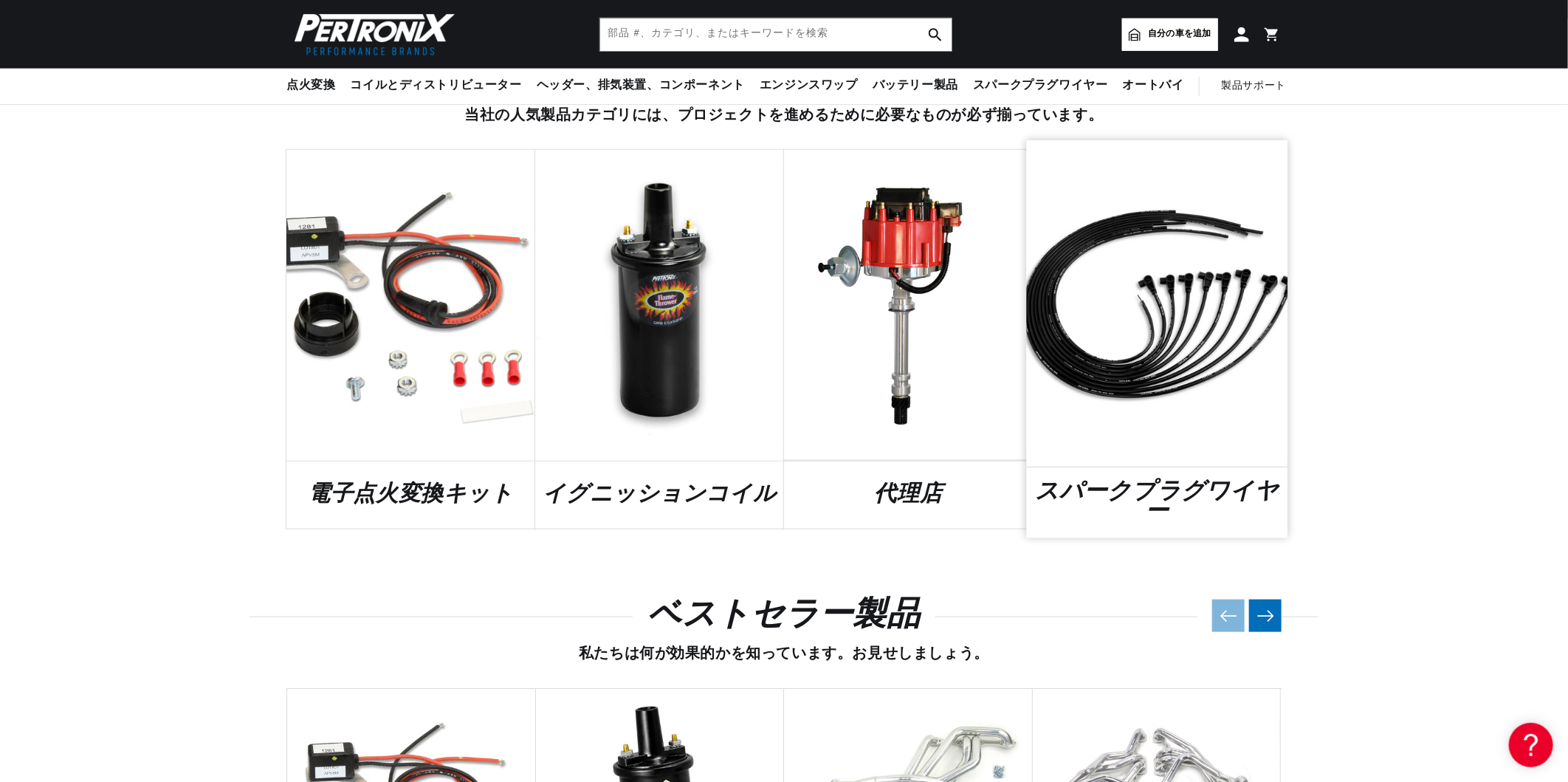
scroll to position [664, 0]
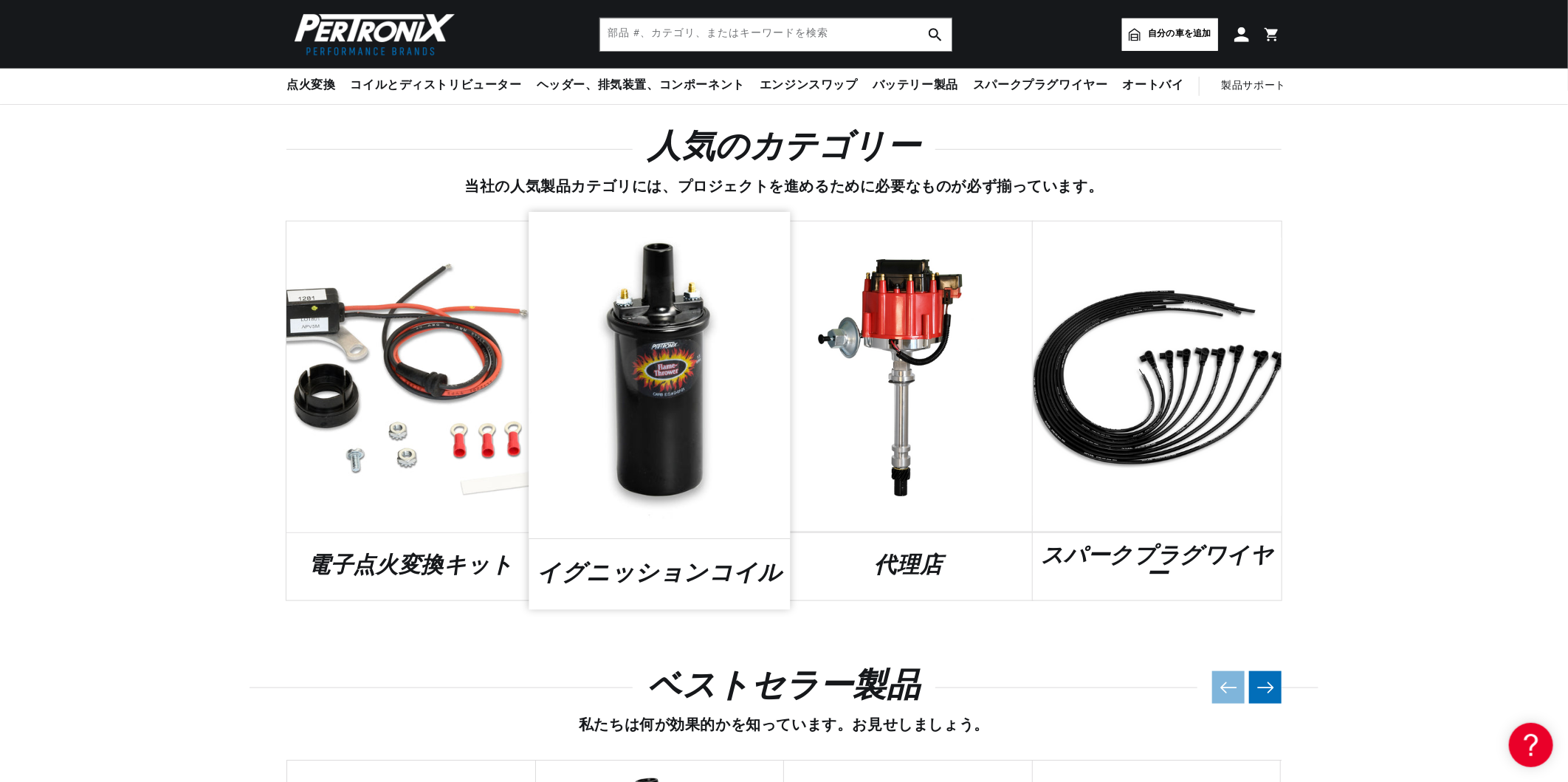
click at [649, 564] on link "イグニッションコイル" at bounding box center [660, 574] width 261 height 20
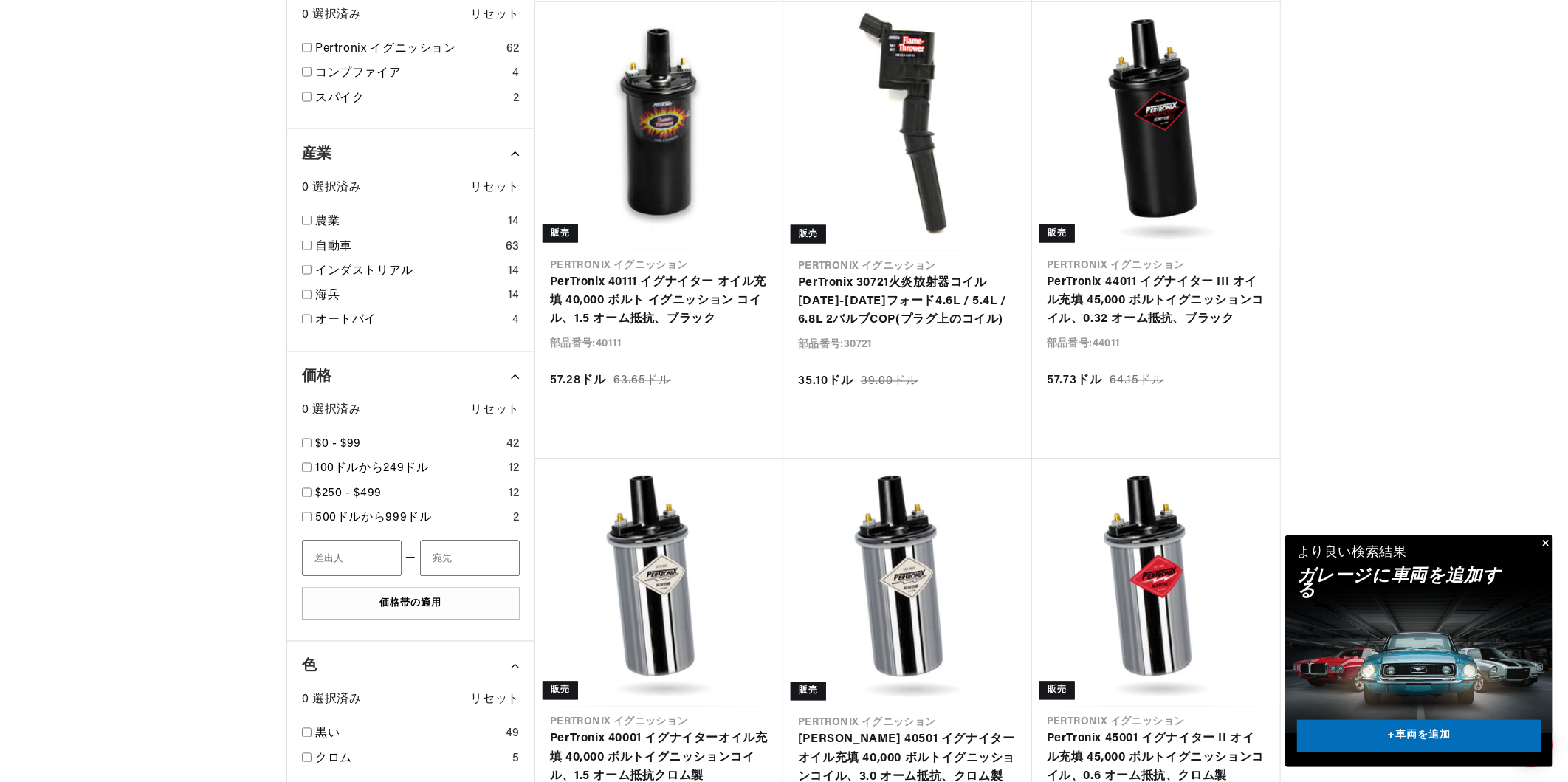
scroll to position [1476, 0]
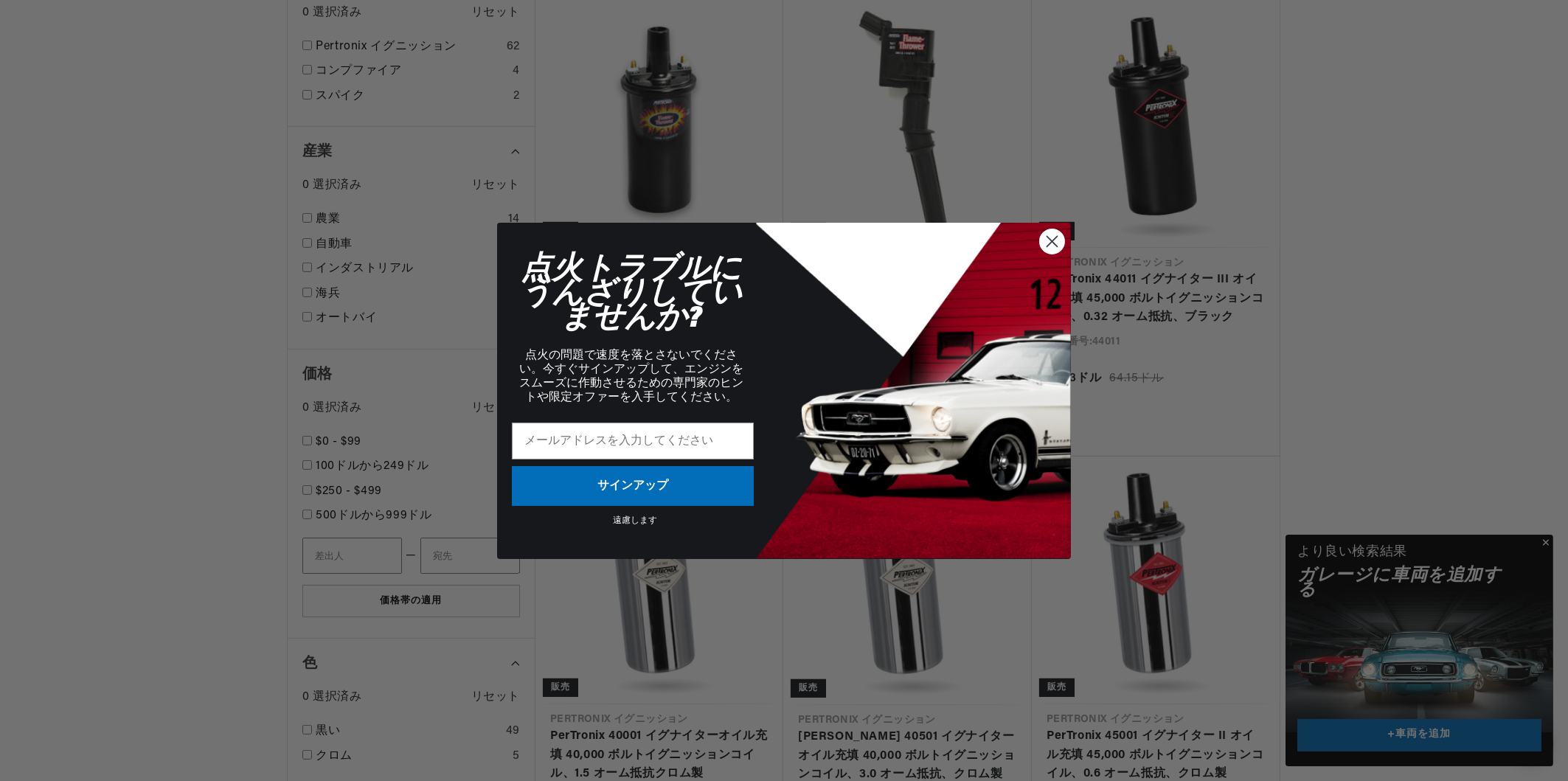
click at [1051, 239] on circle "ダイアログを閉じる" at bounding box center [1051, 240] width 24 height 24
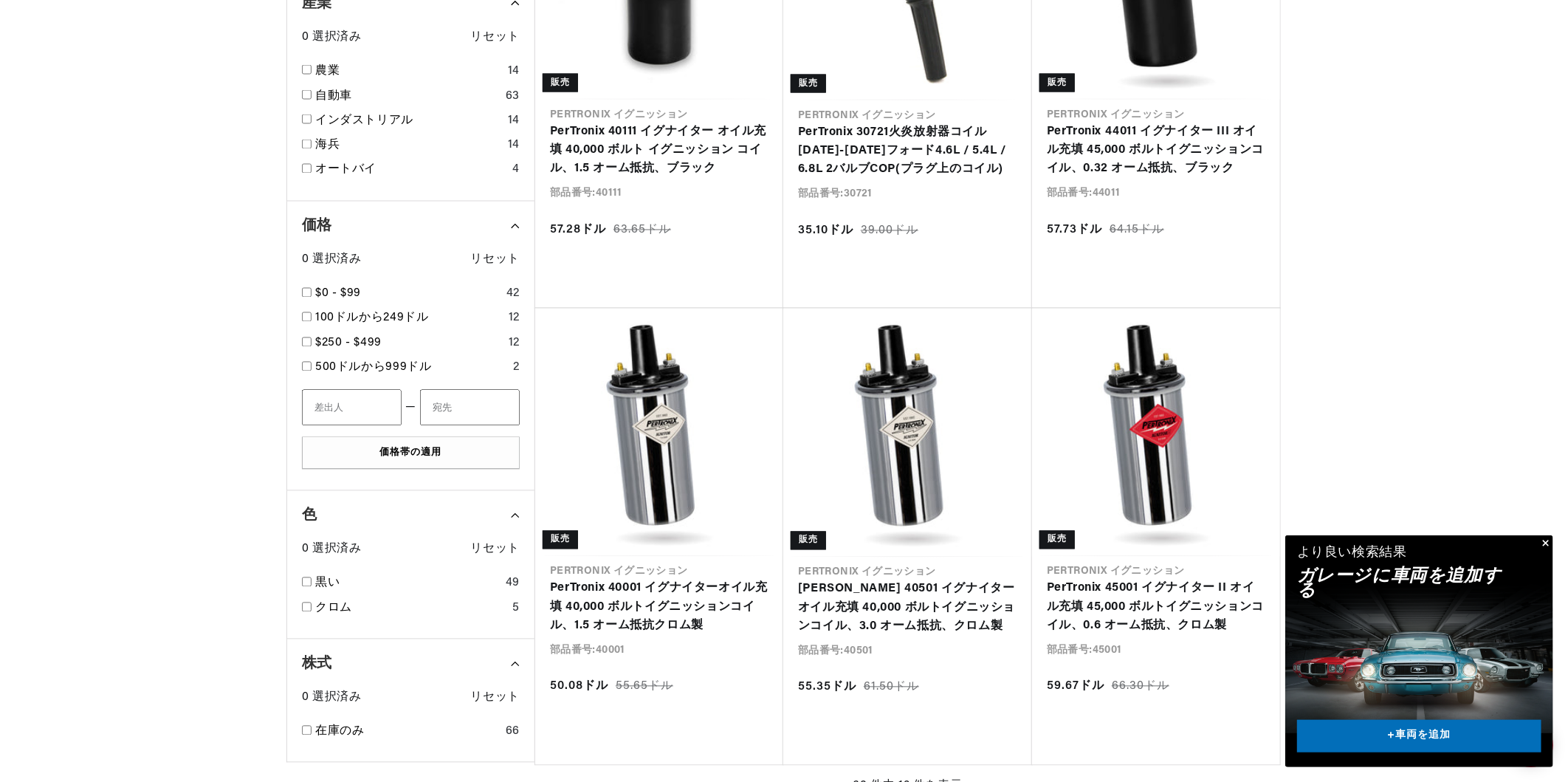
scroll to position [0, 460]
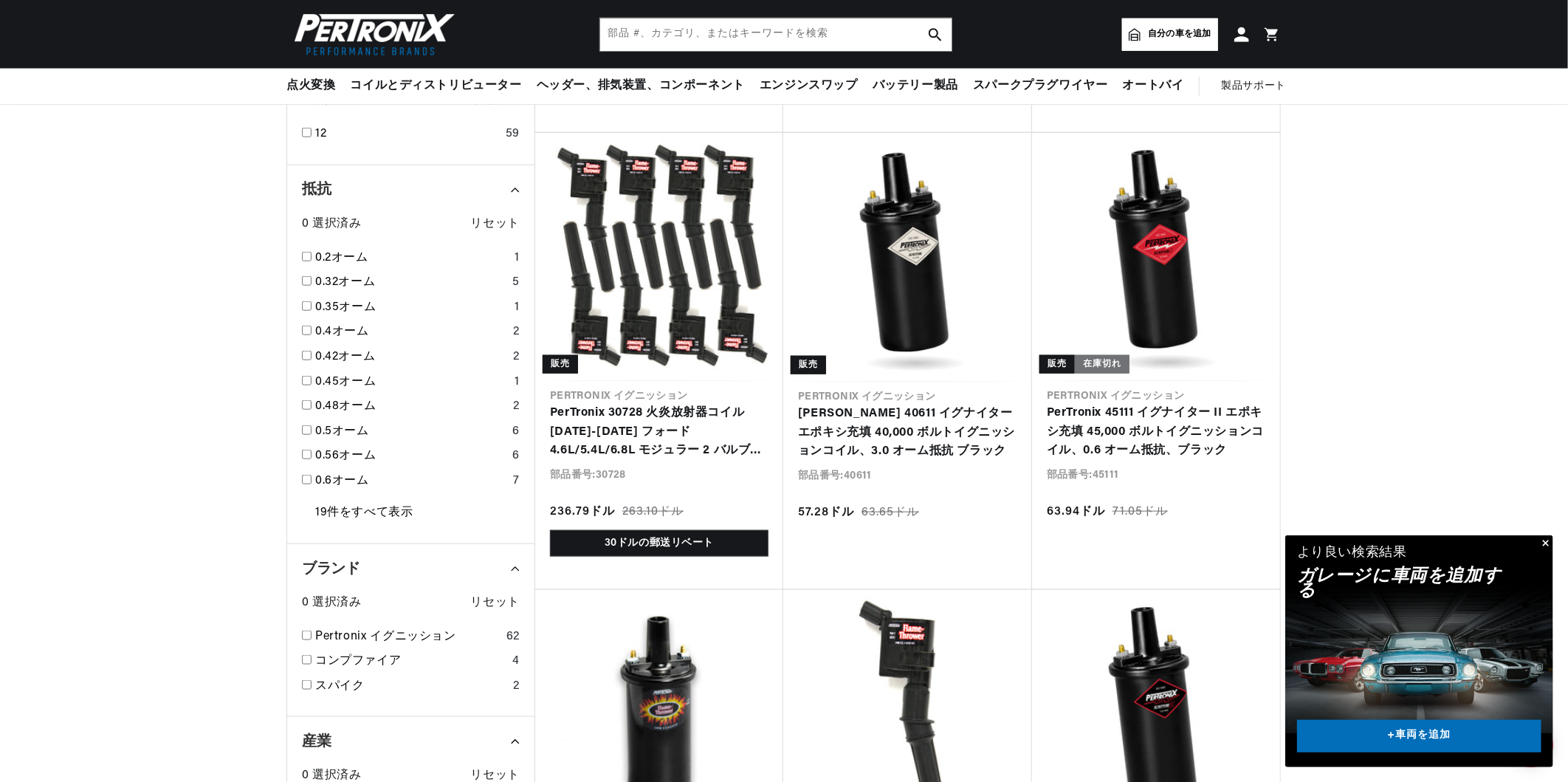
scroll to position [0, 460]
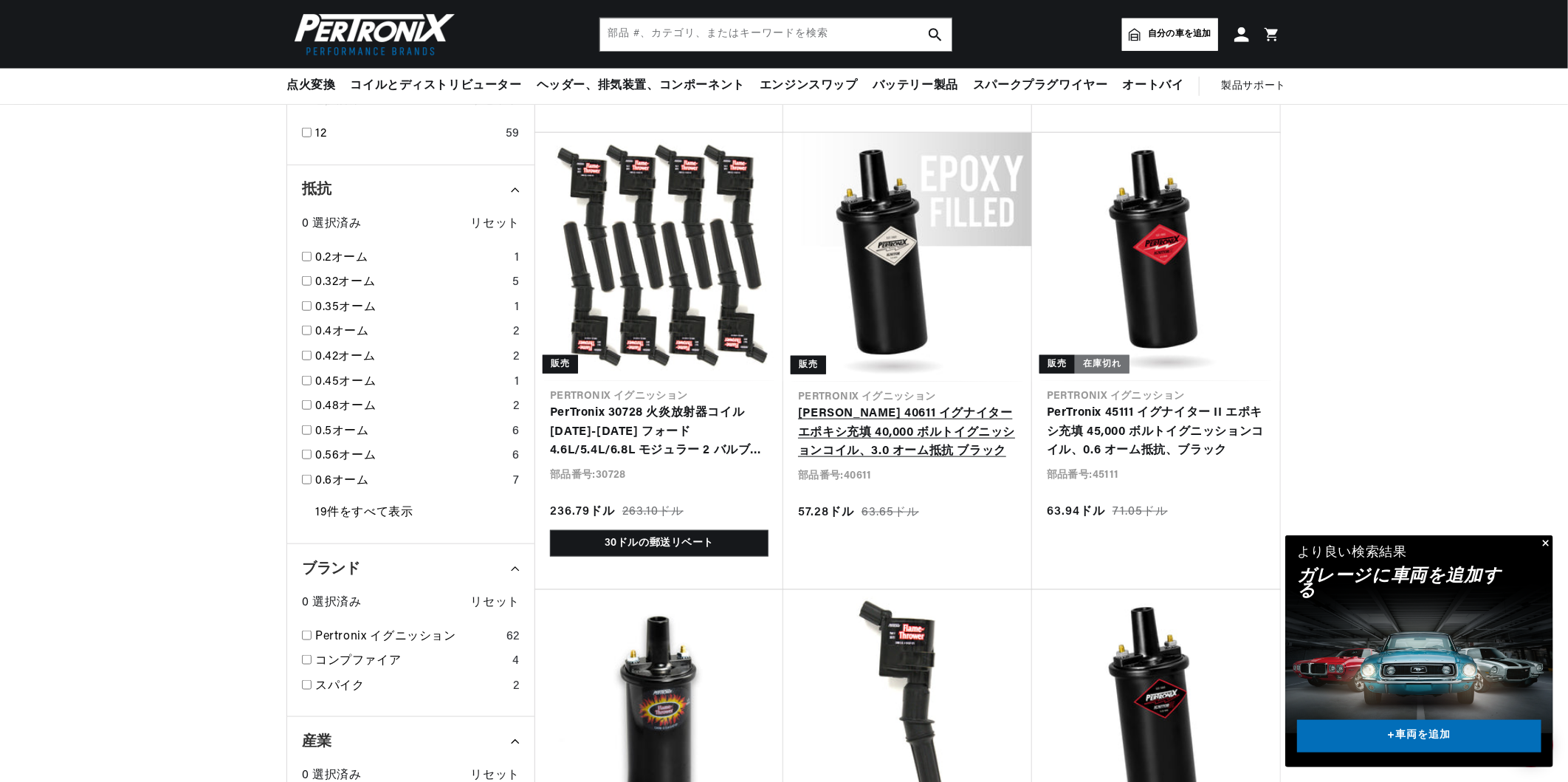
click at [879, 404] on link "[PERSON_NAME] 40611 イグナイター エポキシ充填 40,000 ボルトイグニッションコイル、3.0 オーム抵抗 ブラック" at bounding box center [908, 433] width 220 height 57
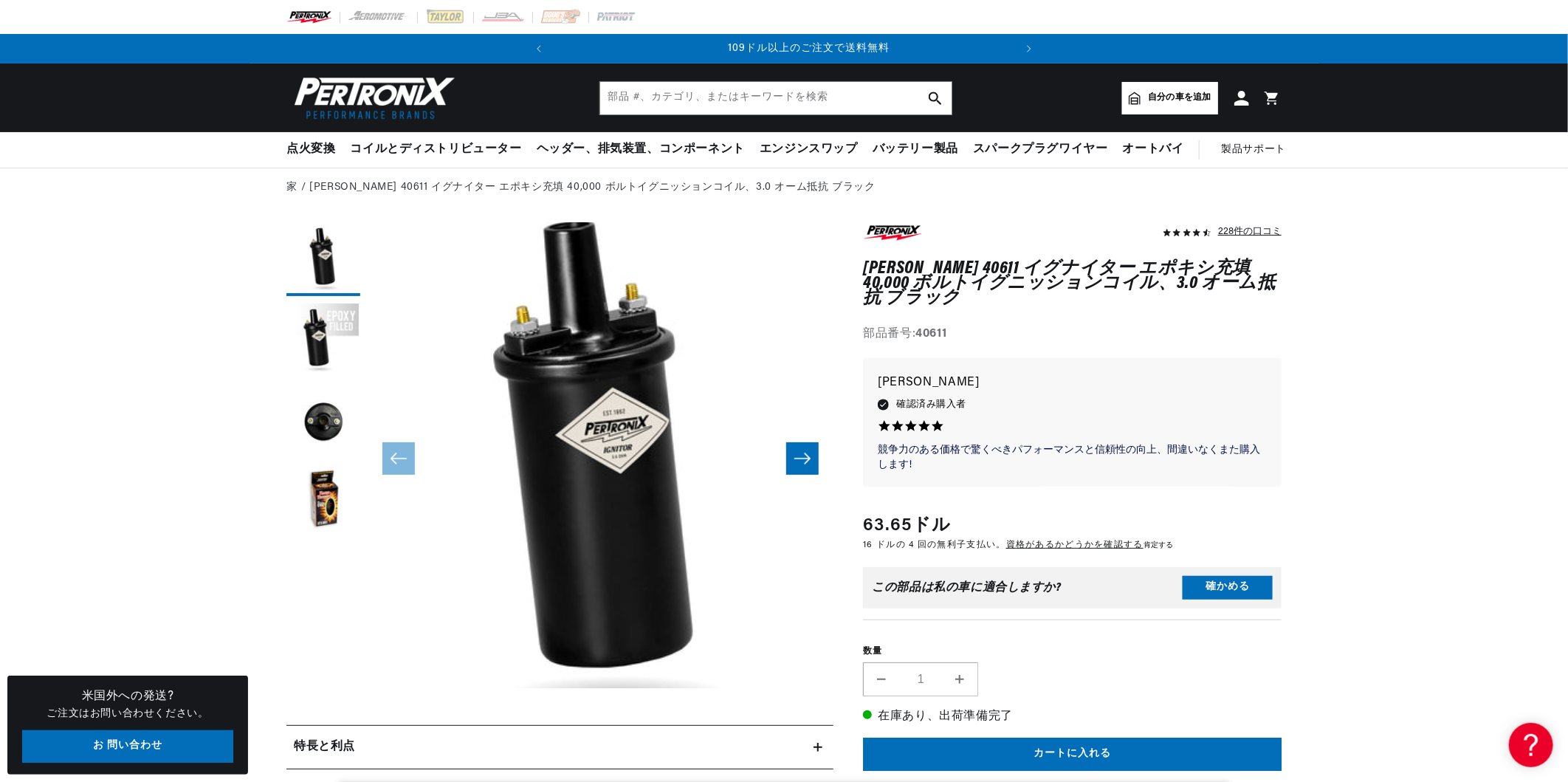
scroll to position [0, 460]
click at [326, 430] on button "ギャラリービューで画像3を読み込む" at bounding box center [323, 421] width 74 height 74
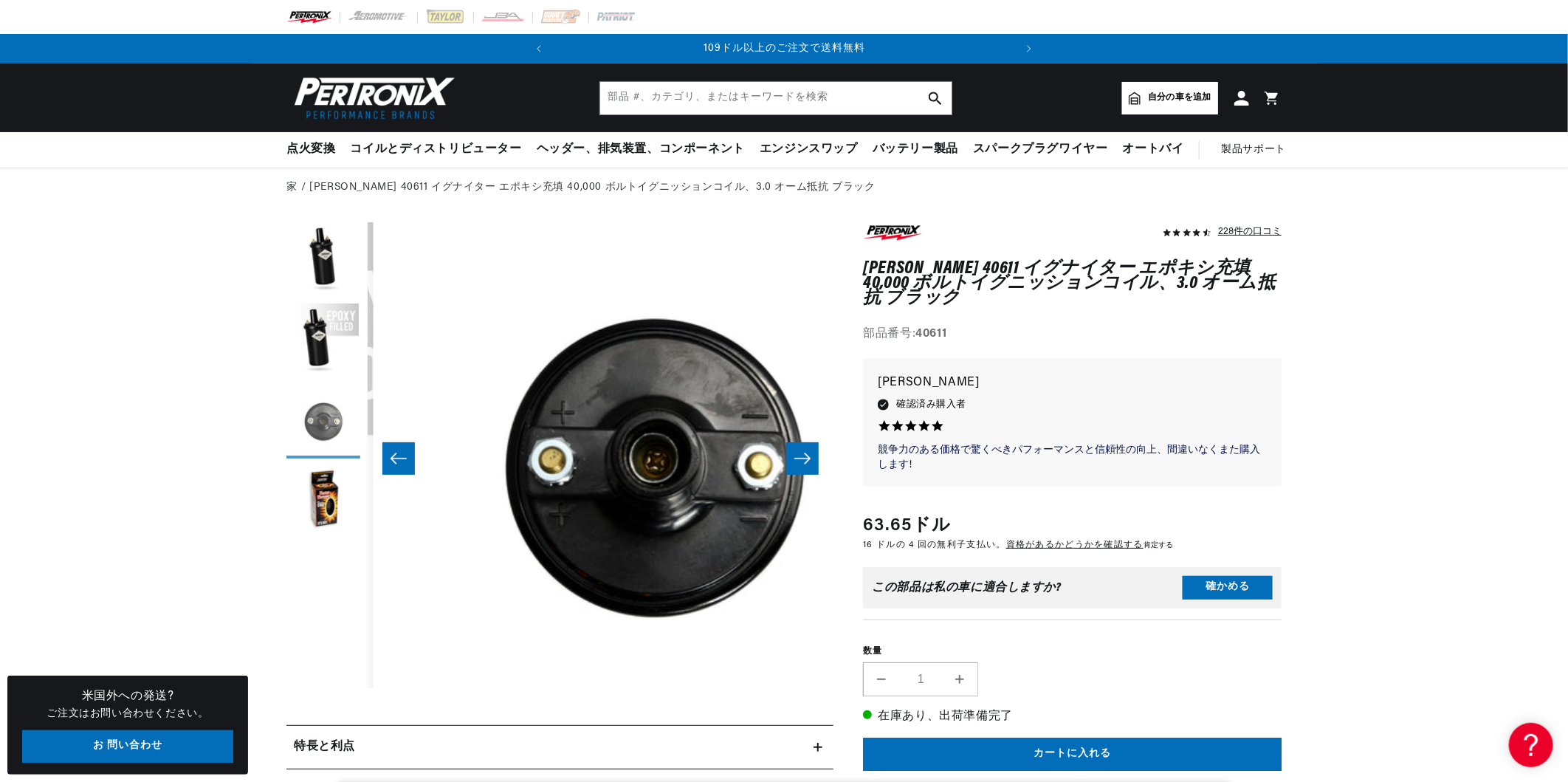
scroll to position [0, 932]
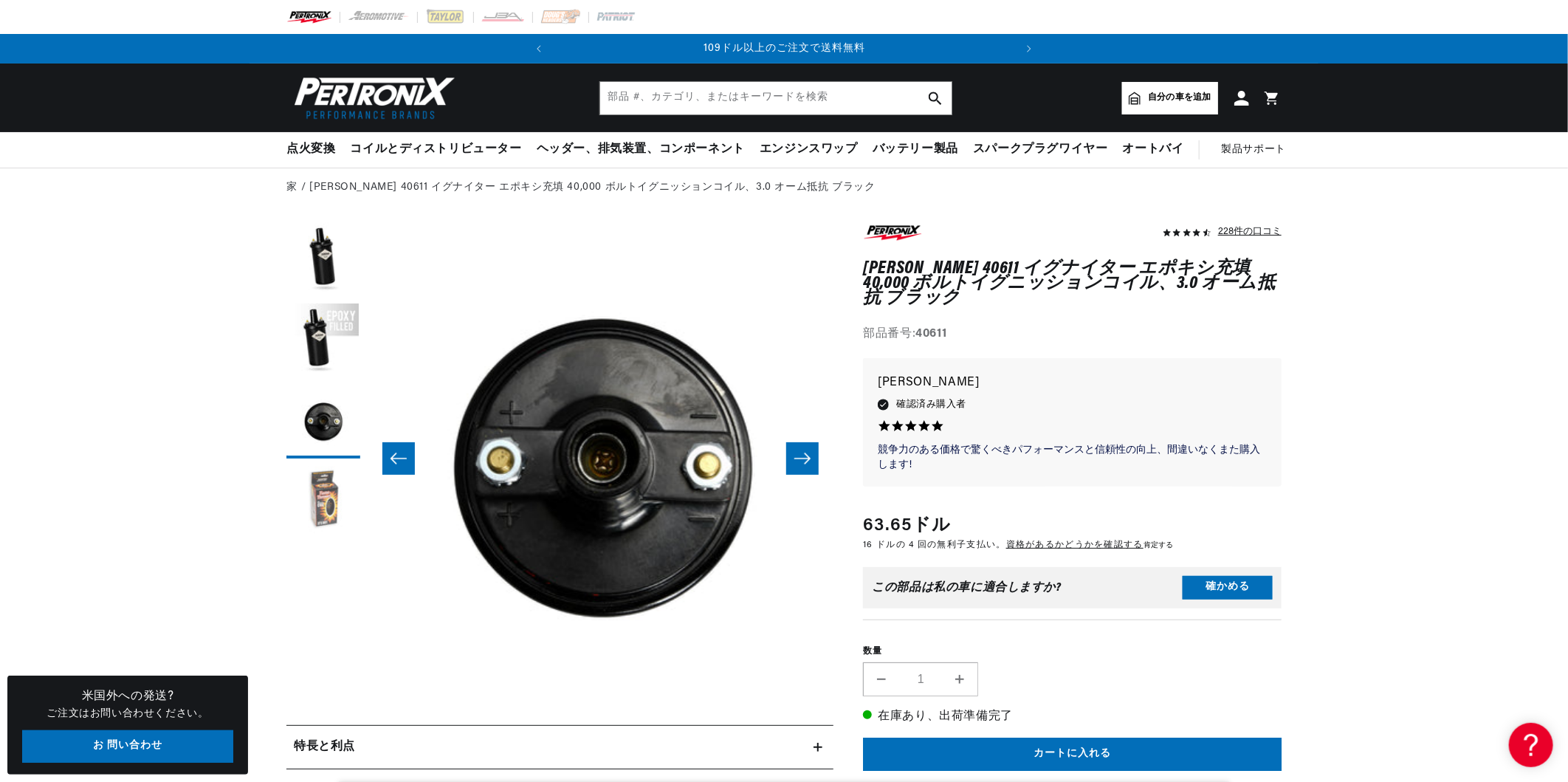
click at [325, 507] on button "ギャラリービューで画像4を読み込む" at bounding box center [323, 502] width 74 height 74
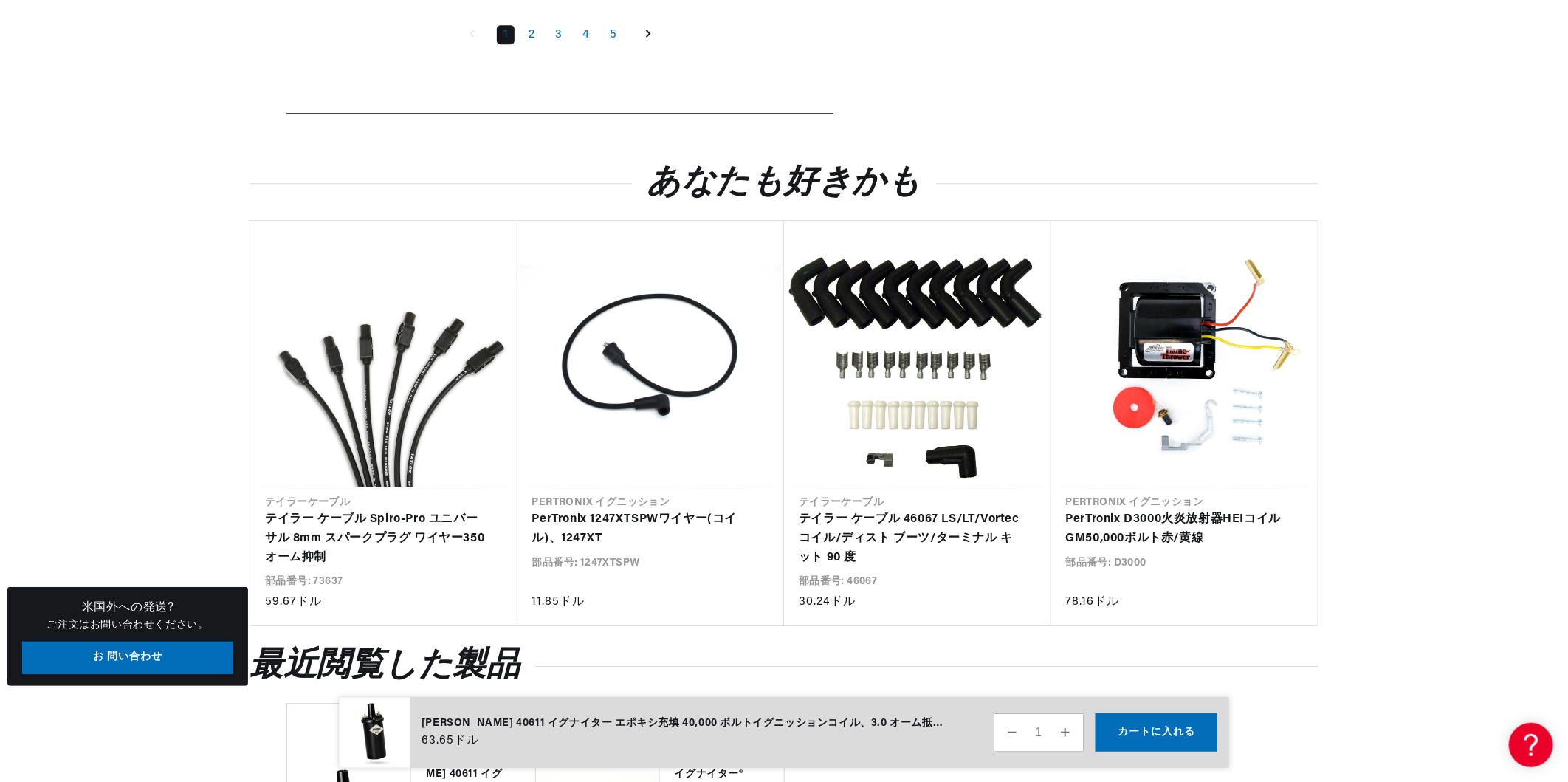
scroll to position [0, 460]
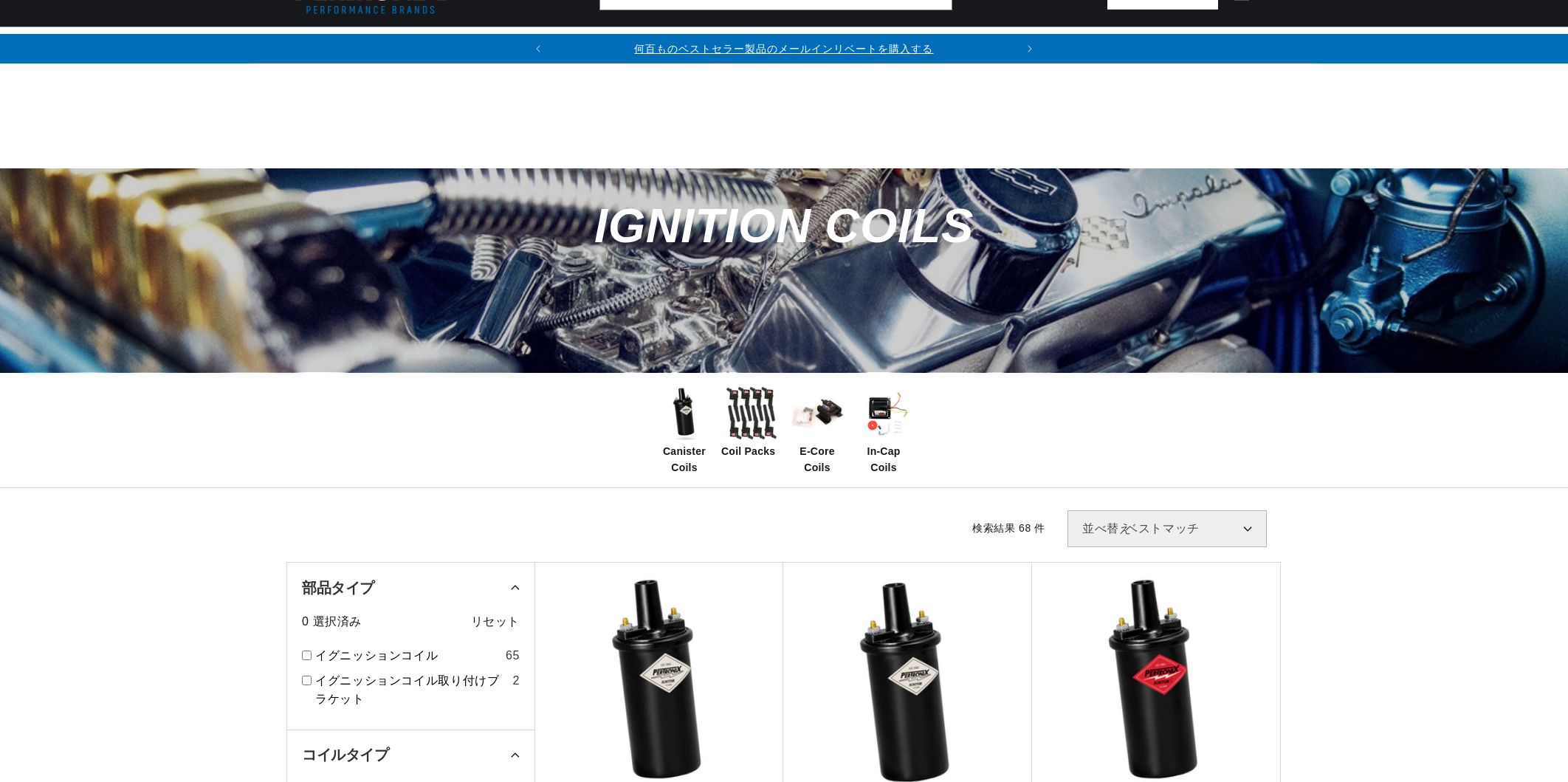
scroll to position [886, 0]
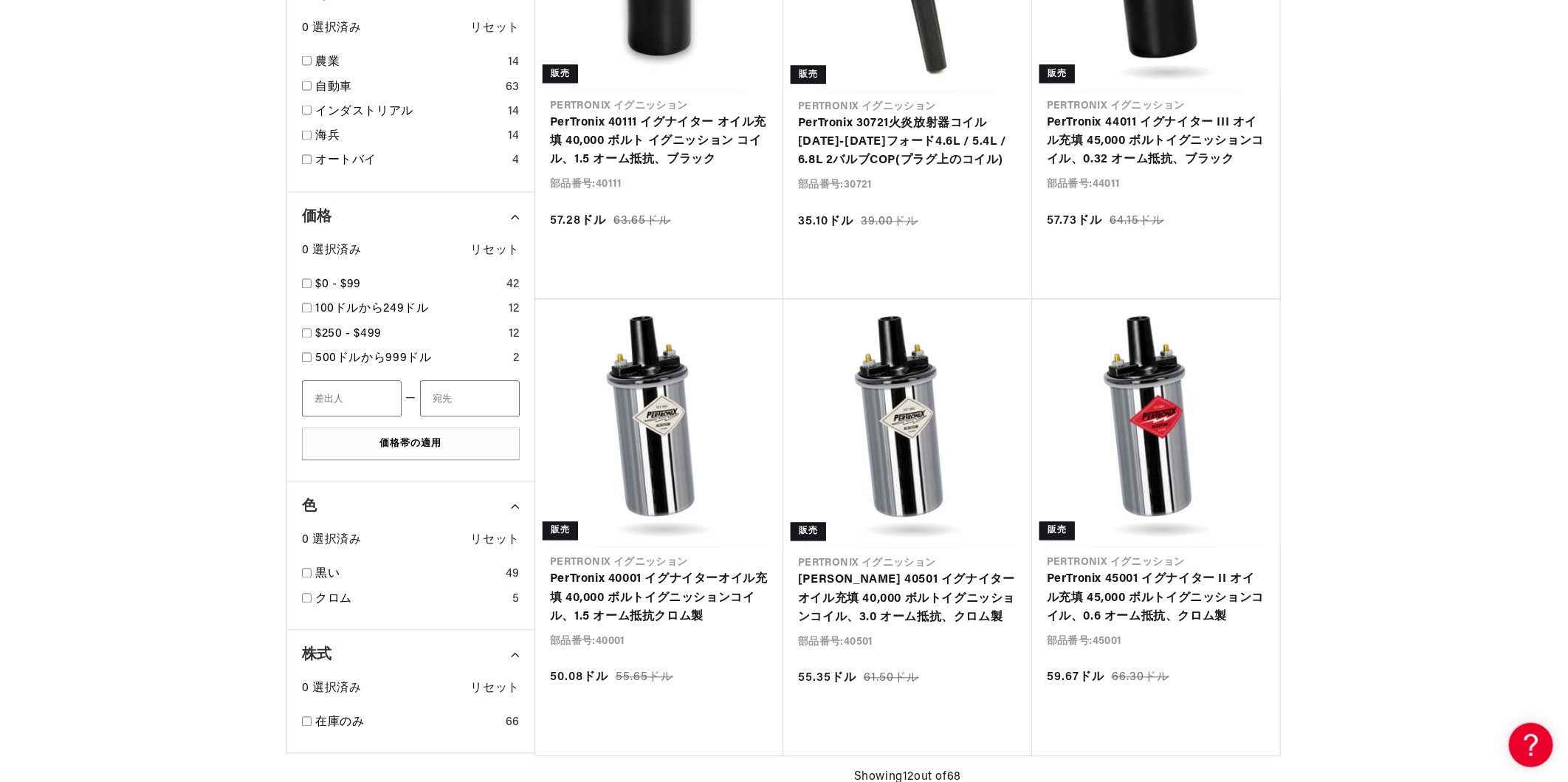
scroll to position [1692, 0]
